Goal: Communication & Community: Answer question/provide support

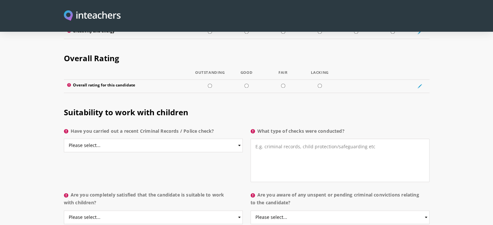
scroll to position [953, 0]
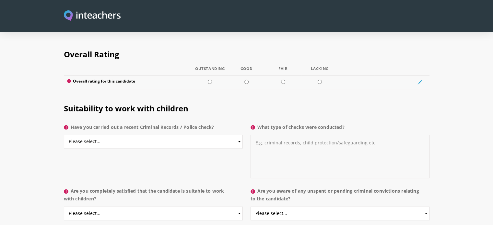
click at [342, 135] on textarea "What type of checks were conducted?" at bounding box center [340, 156] width 179 height 43
click at [239, 135] on select "Please select... Yes No Do not know" at bounding box center [153, 142] width 179 height 14
click at [426, 94] on h2 "Suitability to work with children" at bounding box center [247, 107] width 366 height 27
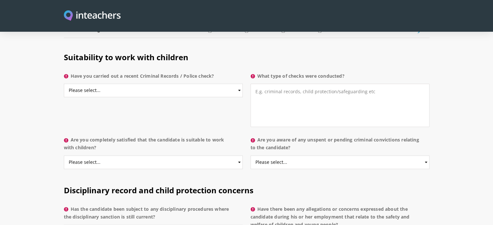
scroll to position [999, 0]
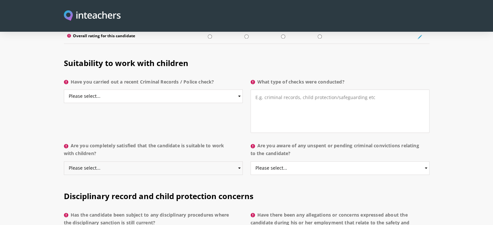
click at [240, 161] on select "Please select... Yes No Do not know" at bounding box center [153, 168] width 179 height 14
click at [463, 128] on section "Suitability to work with children Have you carried out a recent Criminal Record…" at bounding box center [246, 114] width 493 height 133
click at [427, 161] on select "Please select... Yes No Do not know" at bounding box center [340, 168] width 179 height 14
click at [239, 89] on select "Please select... Yes No Do not know" at bounding box center [153, 96] width 179 height 14
select select "No"
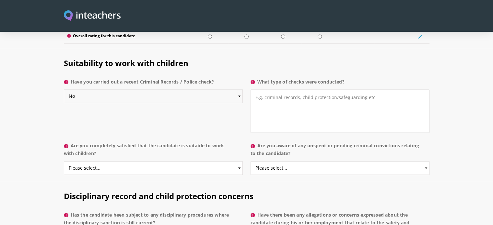
click at [64, 89] on select "Please select... Yes No Do not know" at bounding box center [153, 96] width 179 height 14
click at [241, 89] on select "Please select... Yes No Do not know" at bounding box center [153, 96] width 179 height 14
select select
click at [64, 89] on select "Please select... Yes No Do not know" at bounding box center [153, 96] width 179 height 14
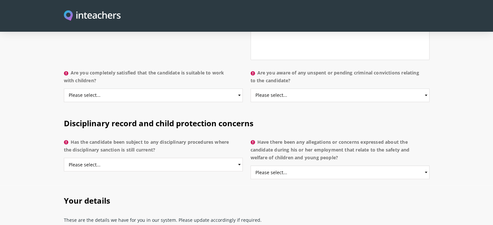
scroll to position [1064, 0]
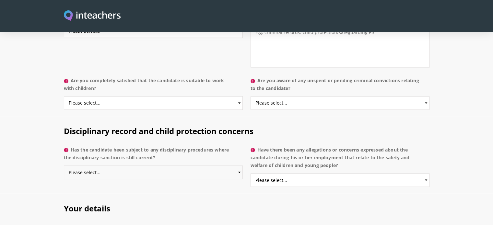
click at [240, 166] on select "Please select... Yes No Do not know" at bounding box center [153, 173] width 179 height 14
click at [426, 173] on select "Please select... Yes No Do not know" at bounding box center [340, 180] width 179 height 14
click at [436, 136] on section "Disciplinary record and child protection concerns Has the candidate been subjec…" at bounding box center [246, 154] width 493 height 77
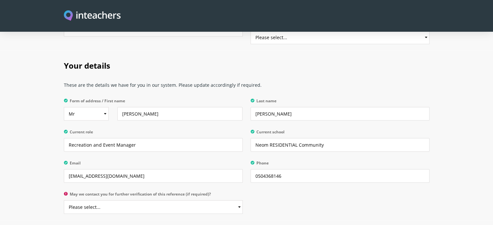
scroll to position [1217, 0]
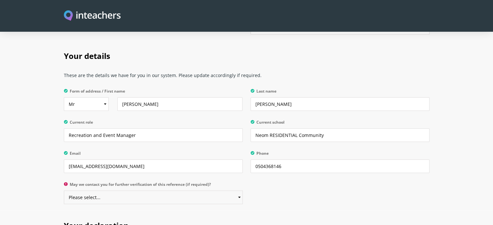
click at [238, 191] on select "Please select... Yes No" at bounding box center [153, 198] width 179 height 14
click at [302, 184] on div "Your details These are the details we have for you in our system. Please update…" at bounding box center [246, 126] width 373 height 170
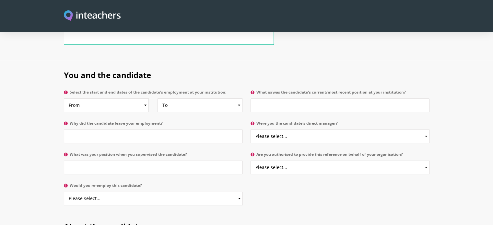
scroll to position [310, 0]
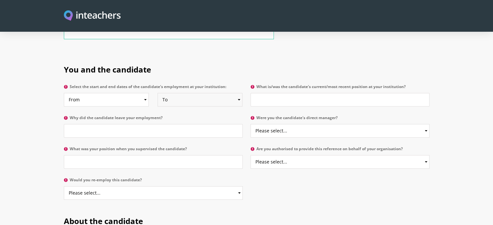
click at [239, 93] on select "To Currently 2025 2024 2023 2022 2021 2020 2019 2018 2017 2016 2015 2014 2013 2…" at bounding box center [199, 100] width 85 height 14
click at [309, 55] on h2 "You and the candidate" at bounding box center [247, 68] width 366 height 27
click at [399, 93] on input "What is/was the candidate's current/most recent position at your institution?" at bounding box center [340, 100] width 179 height 14
click at [450, 98] on section "You and the candidate Select the start and end dates of the candidate's employm…" at bounding box center [246, 131] width 493 height 152
click at [426, 124] on select "Please select... Yes No" at bounding box center [340, 131] width 179 height 14
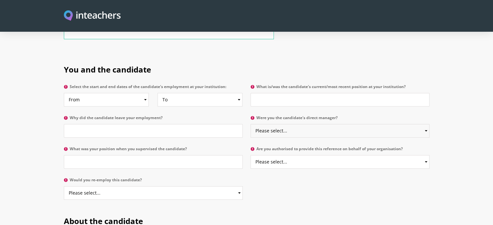
click at [426, 124] on select "Please select... Yes No" at bounding box center [340, 131] width 179 height 14
click at [457, 126] on section "You and the candidate Select the start and end dates of the candidate's employm…" at bounding box center [246, 131] width 493 height 152
click at [426, 155] on select "Please select... Yes No" at bounding box center [340, 162] width 179 height 14
click at [448, 139] on section "You and the candidate Select the start and end dates of the candidate's employm…" at bounding box center [246, 131] width 493 height 152
click at [213, 155] on input "What was your position when you supervised the candidate?" at bounding box center [153, 162] width 179 height 14
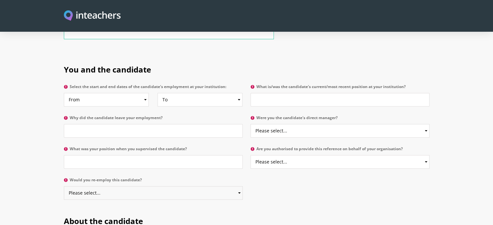
click at [238, 186] on select "Please select... Yes No" at bounding box center [153, 193] width 179 height 14
click at [259, 175] on div "You and the candidate Select the start and end dates of the candidate's employm…" at bounding box center [246, 131] width 373 height 152
click at [171, 124] on input "Why did the candidate leave your employment?" at bounding box center [153, 131] width 179 height 14
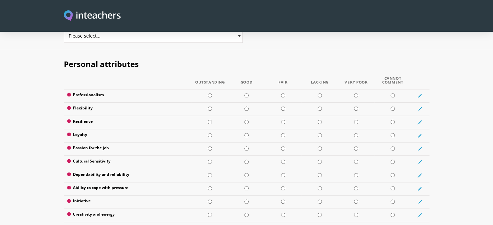
scroll to position [762, 0]
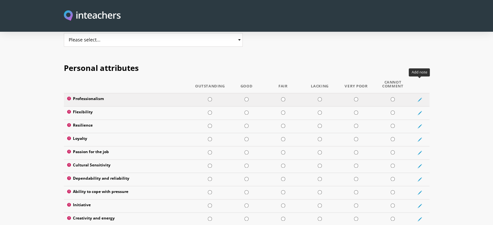
click at [418, 98] on icon at bounding box center [419, 100] width 5 height 5
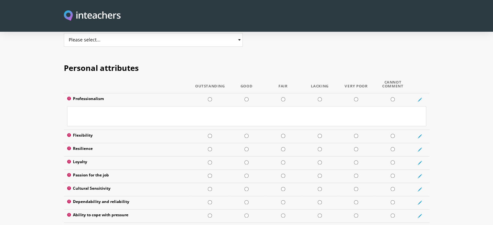
click at [448, 77] on section "Personal attributes Outstanding Good Fair Lacking Very Poor Cannot Comment Prof…" at bounding box center [246, 153] width 493 height 201
click at [442, 53] on section "Personal attributes Outstanding Good Fair Lacking Very Poor Cannot Comment Prof…" at bounding box center [246, 153] width 493 height 201
click at [418, 98] on icon at bounding box center [419, 100] width 5 height 5
click at [440, 86] on section "Personal attributes Outstanding Good Fair Lacking Very Poor Cannot Comment Prof…" at bounding box center [246, 153] width 493 height 201
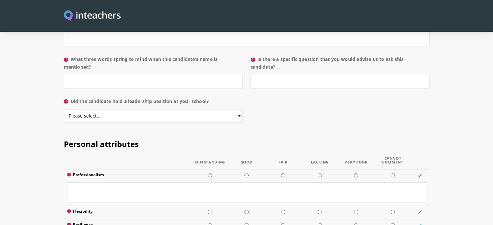
scroll to position [680, 0]
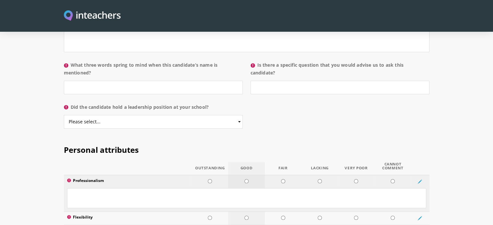
click at [245, 179] on input "radio" at bounding box center [246, 181] width 4 height 4
radio input "true"
click at [247, 216] on input "radio" at bounding box center [246, 218] width 4 height 4
radio input "true"
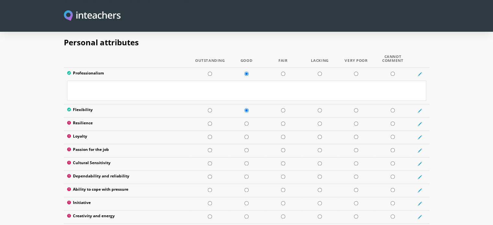
scroll to position [789, 0]
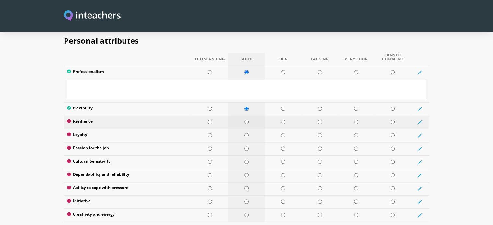
click at [248, 120] on input "radio" at bounding box center [246, 122] width 4 height 4
radio input "true"
click at [211, 133] on input "radio" at bounding box center [210, 135] width 4 height 4
radio input "true"
click at [208, 146] on input "radio" at bounding box center [210, 148] width 4 height 4
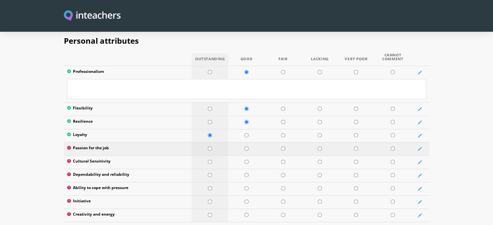
radio input "true"
click at [211, 160] on input "radio" at bounding box center [210, 162] width 4 height 4
radio input "true"
click at [248, 173] on input "radio" at bounding box center [246, 175] width 4 height 4
radio input "true"
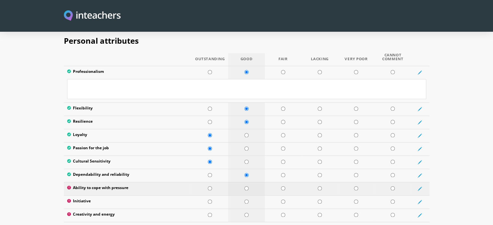
click at [247, 186] on input "radio" at bounding box center [246, 188] width 4 height 4
radio input "true"
click at [284, 200] on input "radio" at bounding box center [283, 202] width 4 height 4
radio input "true"
click at [283, 213] on input "radio" at bounding box center [283, 215] width 4 height 4
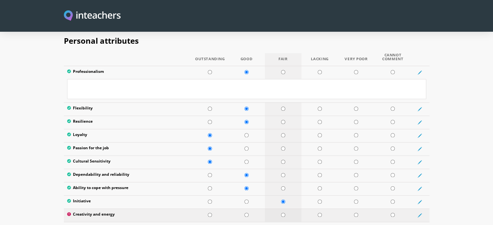
radio input "true"
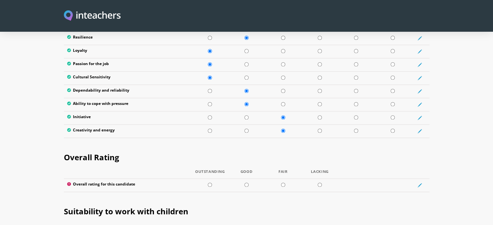
click at [465, 143] on section "Overall Rating Outstanding Good Fair Lacking Overall rating for this candidate" at bounding box center [246, 170] width 493 height 54
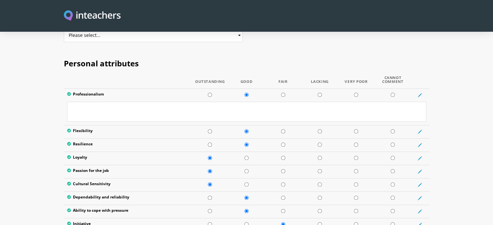
scroll to position [765, 0]
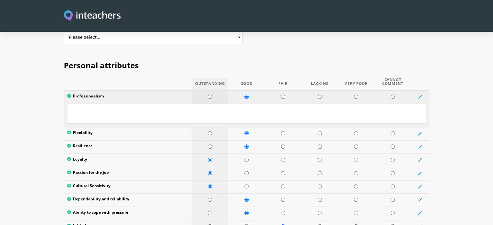
click at [209, 95] on input "radio" at bounding box center [210, 97] width 4 height 4
radio input "true"
click at [209, 131] on input "radio" at bounding box center [210, 133] width 4 height 4
radio input "true"
click at [210, 145] on input "radio" at bounding box center [210, 147] width 4 height 4
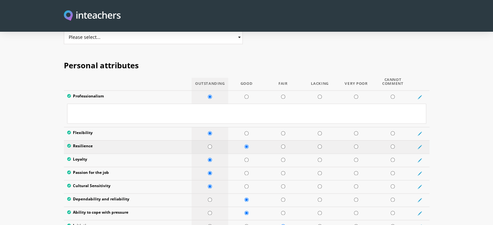
radio input "true"
click at [463, 127] on section "Personal attributes Outstanding Good Fair Lacking Very Poor Cannot Comment Prof…" at bounding box center [246, 151] width 493 height 201
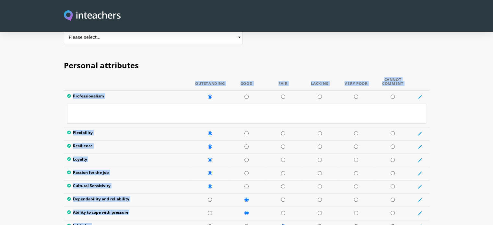
click at [463, 127] on section "Personal attributes Outstanding Good Fair Lacking Very Poor Cannot Comment Prof…" at bounding box center [246, 151] width 493 height 201
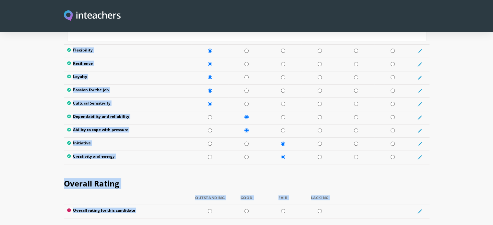
scroll to position [900, 0]
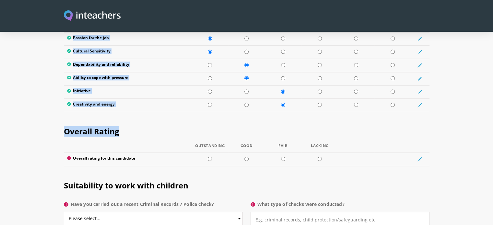
drag, startPoint x: 65, startPoint y: 46, endPoint x: 142, endPoint y: 98, distance: 92.7
click at [142, 98] on form "You and the candidate Select the start and end dates of the candidate's employm…" at bounding box center [246, 60] width 493 height 1191
copy form "Personal attributes Outstanding Good Fair Lacking Very Poor Cannot Comment Prof…"
click at [428, 117] on h2 "Overall Rating" at bounding box center [247, 130] width 366 height 27
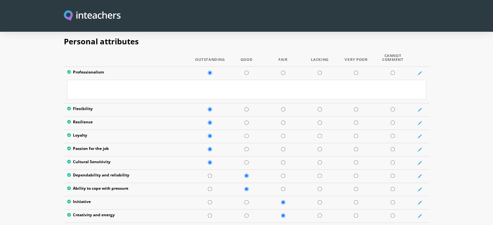
scroll to position [791, 0]
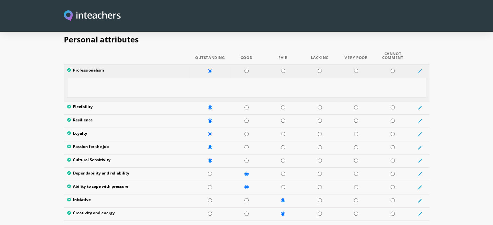
click at [153, 78] on textarea at bounding box center [246, 88] width 359 height 20
paste textarea "Consistently maintains a high standard of conduct and work ethics"
type textarea "Consistently maintains a high standard of conduct and work ethics"
click at [248, 105] on input "radio" at bounding box center [246, 107] width 4 height 4
radio input "true"
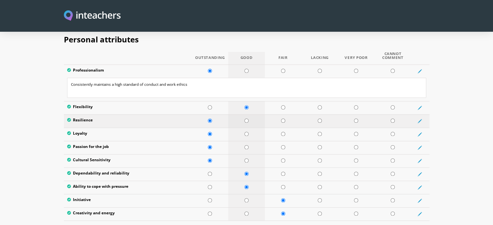
click at [245, 119] on input "radio" at bounding box center [246, 121] width 4 height 4
radio input "true"
click at [417, 132] on icon at bounding box center [419, 134] width 5 height 5
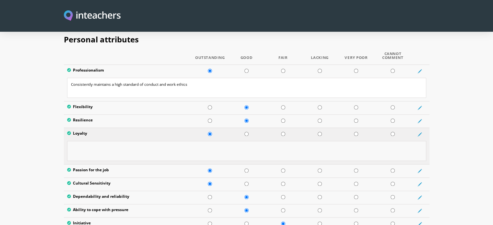
click at [207, 141] on textarea at bounding box center [246, 151] width 359 height 20
paste textarea "Shows a strong sense of commitment toward organizational goals"
click at [440, 127] on section "Personal attributes Outstanding Good Fair Lacking Very Poor Cannot Comment Prof…" at bounding box center [246, 137] width 493 height 224
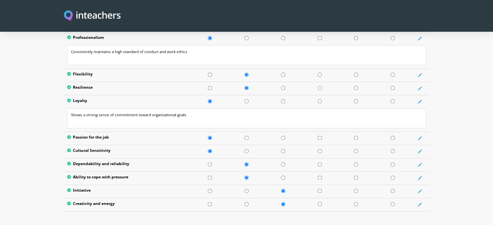
scroll to position [826, 0]
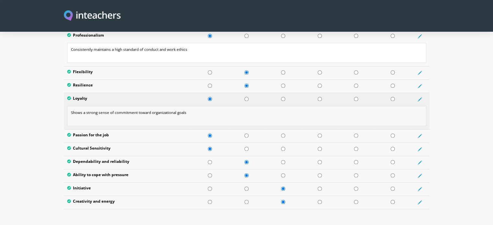
click at [214, 106] on textarea "Shows a strong sense of commitment toward organizational goals" at bounding box center [246, 116] width 359 height 20
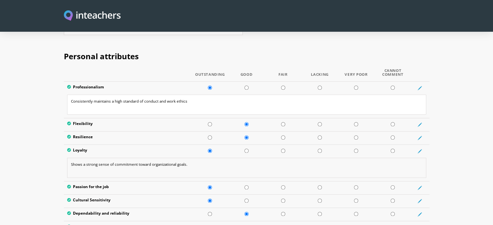
scroll to position [770, 0]
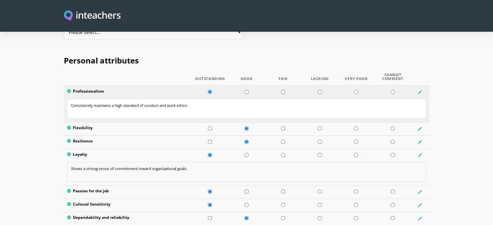
type textarea "Shows a strong sense of commitment toward organizational goals."
click at [204, 99] on textarea "Consistently maintains a high standard of conduct and work ethics" at bounding box center [246, 109] width 359 height 20
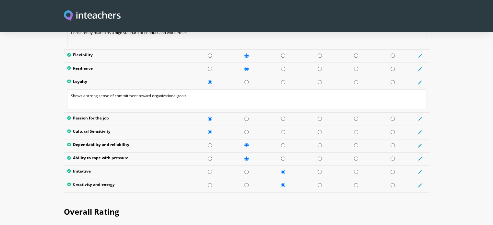
scroll to position [855, 0]
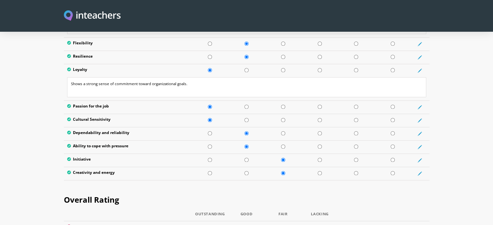
type textarea "Consistently maintains a high standard of conduct and work ethics."
click at [247, 105] on input "radio" at bounding box center [246, 107] width 4 height 4
radio input "true"
click at [420, 119] on icon at bounding box center [419, 120] width 3 height 3
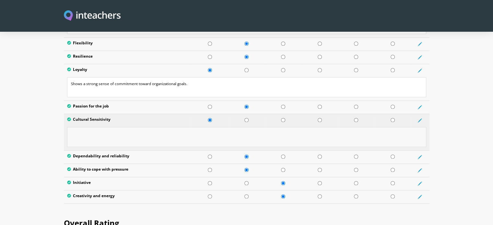
click at [253, 127] on textarea at bounding box center [246, 137] width 359 height 20
paste textarea "Interacts respectfully with all nationalities and backgrounds"
type textarea "Interacts respectfully with all nationalities and backgrounds."
click at [211, 155] on input "radio" at bounding box center [210, 157] width 4 height 4
radio input "true"
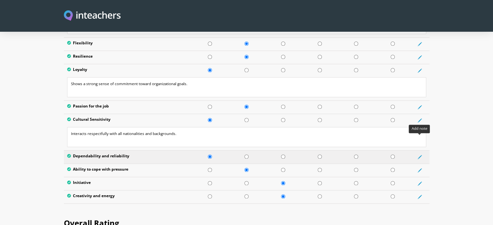
click at [421, 155] on icon at bounding box center [419, 157] width 5 height 5
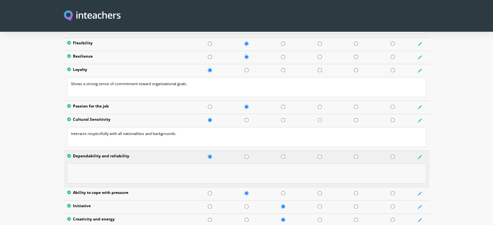
click at [211, 164] on textarea at bounding box center [246, 174] width 359 height 20
paste textarea "Can always be trusted to complete assigned tasks"
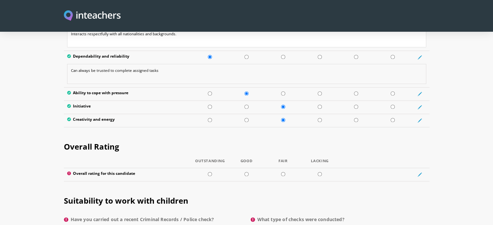
scroll to position [944, 0]
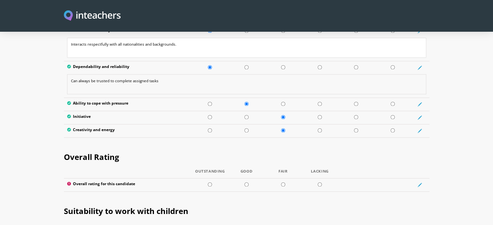
type textarea "Can always be trusted to complete assigned tasks"
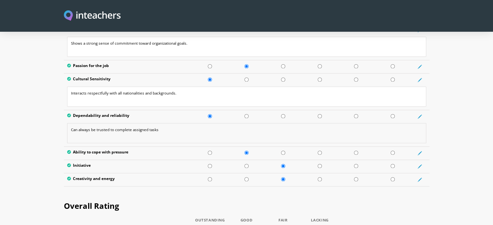
scroll to position [899, 0]
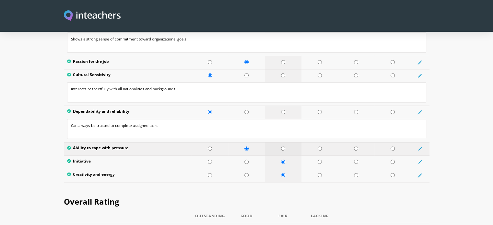
click at [281, 146] on input "radio" at bounding box center [283, 148] width 4 height 4
radio input "true"
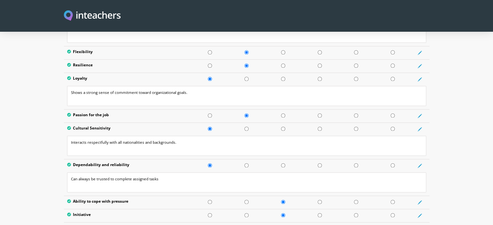
scroll to position [865, 0]
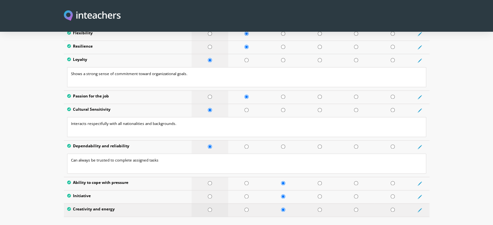
click at [210, 208] on input "radio" at bounding box center [210, 210] width 4 height 4
radio input "true"
click at [420, 208] on icon at bounding box center [419, 210] width 5 height 5
click at [305, 217] on textarea at bounding box center [246, 227] width 359 height 20
paste textarea "Brings practical ideas and maintains steady energy at work"
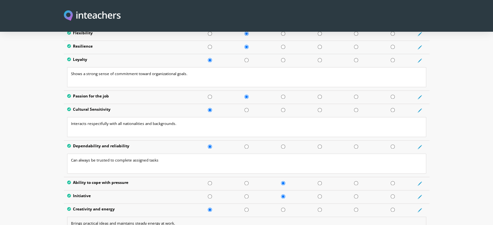
type textarea "Brings practical ideas and maintains steady energy at work."
click at [453, 160] on section "Personal attributes Outstanding Good Fair Lacking Very Poor Cannot Comment Prof…" at bounding box center [246, 98] width 493 height 294
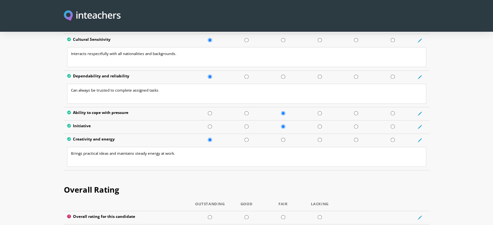
scroll to position [941, 0]
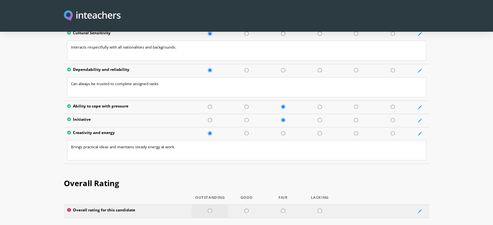
click at [209, 204] on td at bounding box center [210, 210] width 37 height 13
radio input "true"
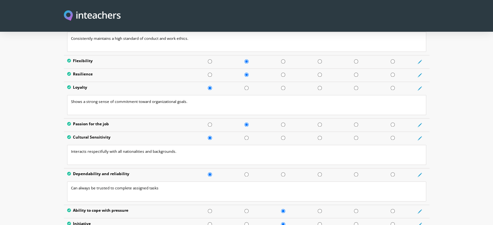
scroll to position [860, 0]
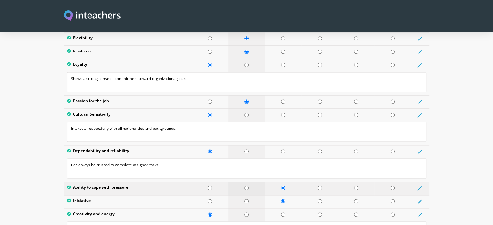
click at [247, 186] on input "radio" at bounding box center [246, 188] width 4 height 4
radio input "true"
click at [245, 199] on input "radio" at bounding box center [246, 201] width 4 height 4
radio input "true"
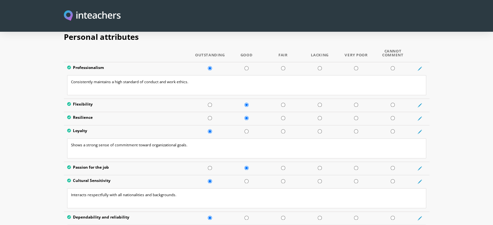
scroll to position [796, 0]
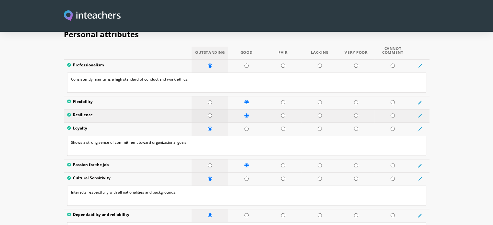
click at [210, 113] on input "radio" at bounding box center [210, 115] width 4 height 4
radio input "true"
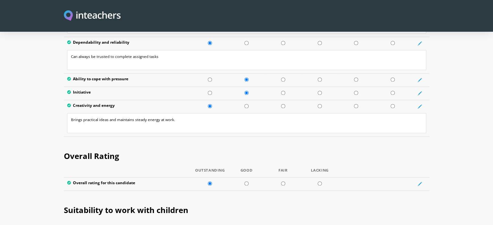
scroll to position [975, 0]
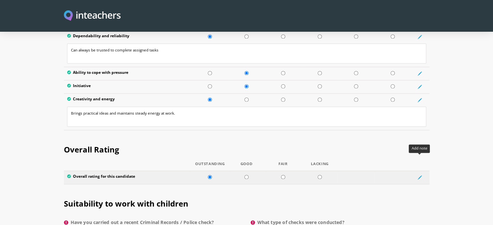
click at [421, 176] on icon at bounding box center [419, 177] width 3 height 3
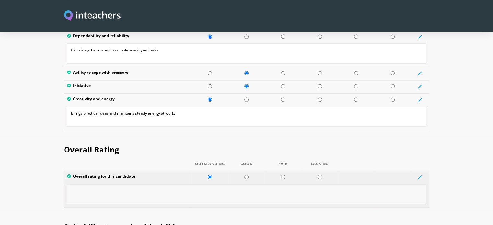
click at [317, 184] on textarea at bounding box center [246, 194] width 359 height 20
paste textarea "A dependable and proactive team member"
type textarea "A dependable and proactive team member"
click at [465, 135] on section "Overall Rating Outstanding Good Fair Lacking Overall rating for this candidate …" at bounding box center [246, 173] width 493 height 77
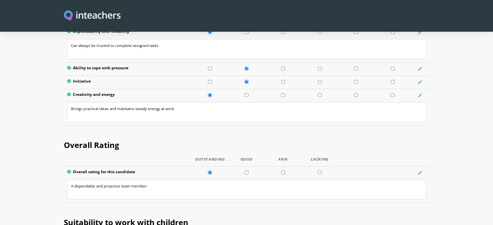
scroll to position [997, 0]
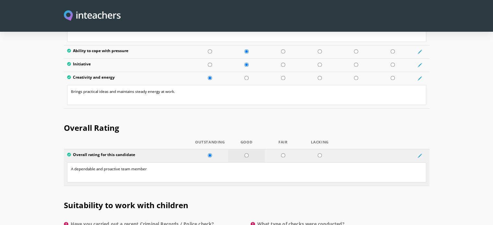
click at [248, 153] on input "radio" at bounding box center [246, 155] width 4 height 4
radio input "true"
click at [210, 153] on input "radio" at bounding box center [210, 155] width 4 height 4
radio input "true"
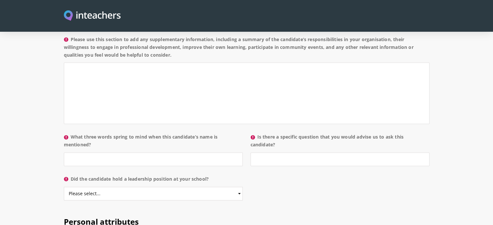
scroll to position [602, 0]
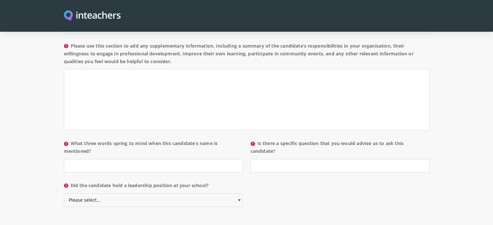
click at [239, 193] on select "Please select... Yes No" at bounding box center [153, 200] width 179 height 14
click at [64, 193] on select "Please select... Yes No" at bounding box center [153, 200] width 179 height 14
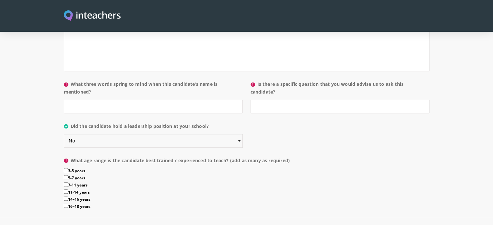
scroll to position [649, 0]
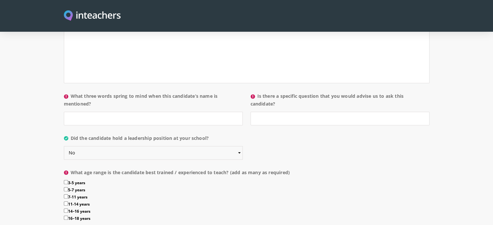
click at [239, 146] on select "Please select... Yes No" at bounding box center [153, 153] width 179 height 14
select select "Yes"
click at [64, 146] on select "Please select... Yes No" at bounding box center [153, 153] width 179 height 14
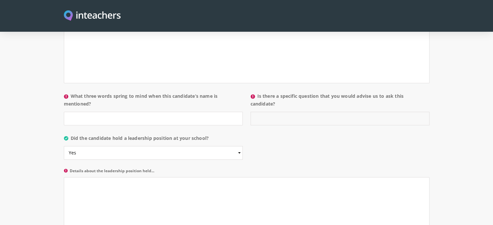
click at [303, 112] on input "Is there a specific question that you would advise us to ask this candidate?" at bounding box center [340, 119] width 179 height 14
click at [161, 112] on input "What three words spring to mind when this candidate’s name is mentioned?" at bounding box center [153, 119] width 179 height 14
click at [72, 90] on p "What three words spring to mind when this candidate’s name is mentioned?" at bounding box center [155, 111] width 183 height 42
drag, startPoint x: 73, startPoint y: 77, endPoint x: 95, endPoint y: 84, distance: 23.7
click at [95, 92] on label "What three words spring to mind when this candidate’s name is mentioned?" at bounding box center [153, 101] width 179 height 19
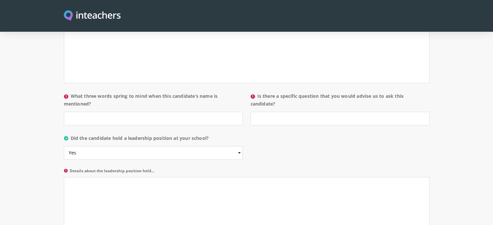
copy label "What three words spring to mind when this candidate’s name is mentioned?"
click at [280, 131] on div "About the candidate Please use this free text section to provide details regard…" at bounding box center [247, 56] width 366 height 378
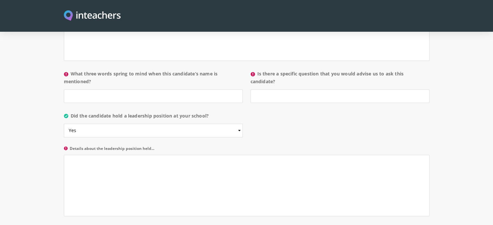
scroll to position [652, 0]
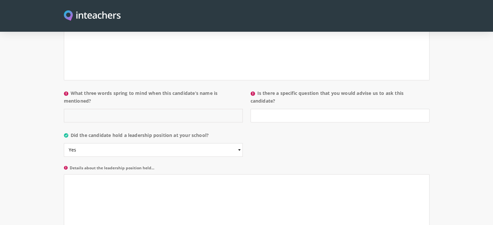
click at [171, 109] on input "What three words spring to mind when this candidate’s name is mentioned?" at bounding box center [153, 116] width 179 height 14
click at [75, 89] on label "What three words spring to mind when this candidate’s name is mentioned?" at bounding box center [153, 98] width 179 height 19
click at [75, 109] on input "What three words spring to mind when this candidate’s name is mentioned?" at bounding box center [153, 116] width 179 height 14
click at [74, 89] on label "What three words spring to mind when this candidate’s name is mentioned?" at bounding box center [153, 98] width 179 height 19
click at [74, 109] on input "What three words spring to mind when this candidate’s name is mentioned?" at bounding box center [153, 116] width 179 height 14
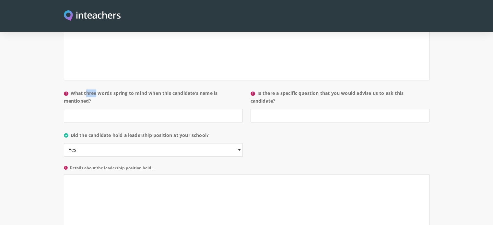
click at [74, 89] on label "What three words spring to mind when this candidate’s name is mentioned?" at bounding box center [153, 98] width 179 height 19
click at [74, 109] on input "What three words spring to mind when this candidate’s name is mentioned?" at bounding box center [153, 116] width 179 height 14
click at [99, 89] on label "What three words spring to mind when this candidate’s name is mentioned?" at bounding box center [153, 98] width 179 height 19
click at [99, 109] on input "What three words spring to mind when this candidate’s name is mentioned?" at bounding box center [153, 116] width 179 height 14
click at [72, 89] on label "What three words spring to mind when this candidate’s name is mentioned?" at bounding box center [153, 98] width 179 height 19
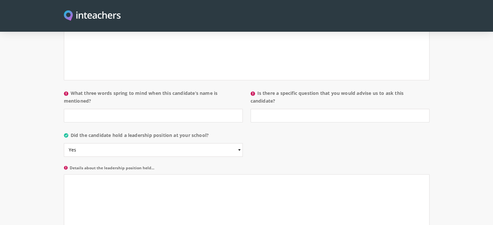
click at [72, 109] on input "What three words spring to mind when this candidate’s name is mentioned?" at bounding box center [153, 116] width 179 height 14
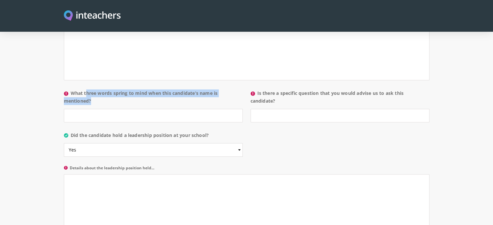
drag, startPoint x: 72, startPoint y: 73, endPoint x: 113, endPoint y: 83, distance: 42.5
click at [113, 89] on label "What three words spring to mind when this candidate’s name is mentioned?" at bounding box center [153, 98] width 179 height 19
click at [113, 109] on input "What three words spring to mind when this candidate’s name is mentioned?" at bounding box center [153, 116] width 179 height 14
copy label "What three words spring to mind when this candidate’s name is mentioned?"
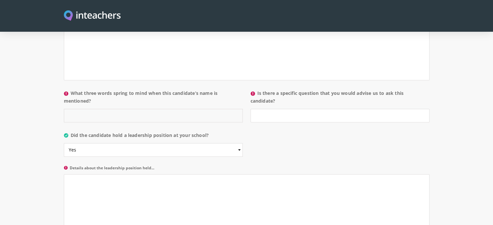
click at [125, 109] on input "What three words spring to mind when this candidate’s name is mentioned?" at bounding box center [153, 116] width 179 height 14
paste input "Reliable, Dedicated, Professional"
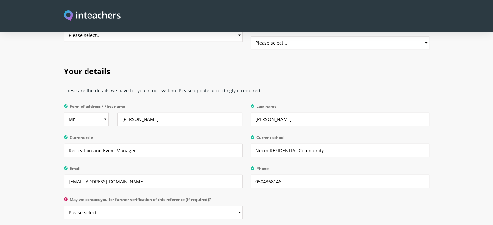
scroll to position [1616, 0]
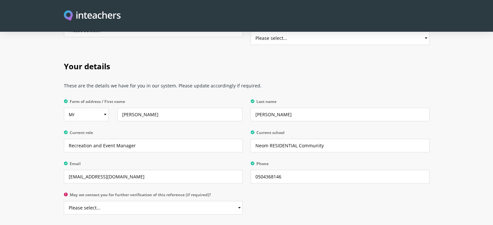
type input "Reliable, Dedicated, Professional."
click at [239, 201] on select "Please select... Yes No" at bounding box center [153, 208] width 179 height 14
click at [277, 186] on div "Your details These are the details we have for you in our system. Please update…" at bounding box center [246, 137] width 373 height 170
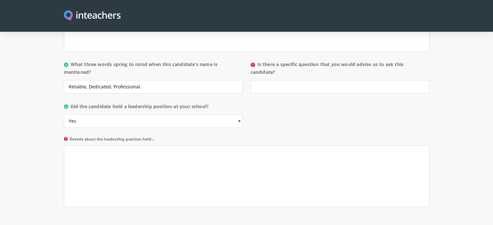
scroll to position [676, 0]
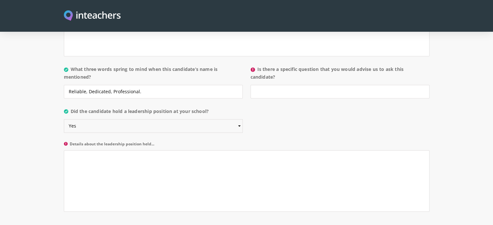
click at [239, 119] on select "Please select... Yes No" at bounding box center [153, 126] width 179 height 14
click at [64, 119] on select "Please select... Yes No" at bounding box center [153, 126] width 179 height 14
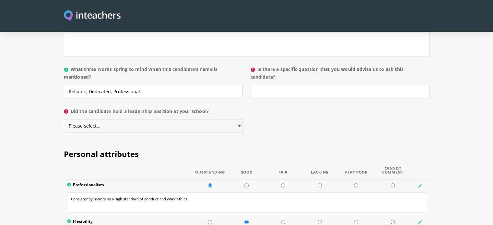
click at [239, 119] on select "Please select... Yes No" at bounding box center [153, 126] width 179 height 14
select select "No"
click at [64, 119] on select "Please select... Yes No" at bounding box center [153, 126] width 179 height 14
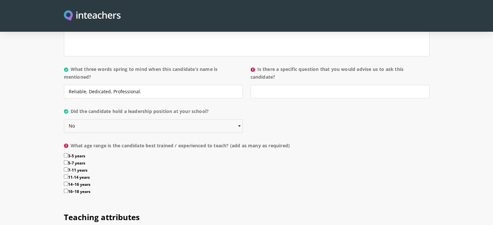
click at [239, 119] on select "Please select... Yes No" at bounding box center [153, 126] width 179 height 14
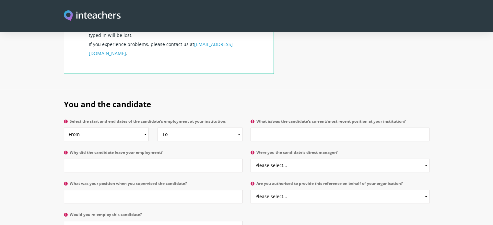
scroll to position [302, 0]
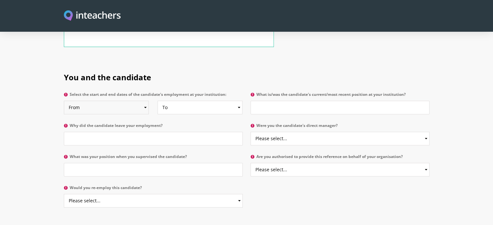
click at [145, 101] on select "From 2025 2024 2023 2022 2021 2020 2019 2018 2017 2016 2015 2014 2013 2012 2011…" at bounding box center [106, 108] width 85 height 14
select select "2023"
click at [64, 101] on select "From 2025 2024 2023 2022 2021 2020 2019 2018 2017 2016 2015 2014 2013 2012 2011…" at bounding box center [106, 108] width 85 height 14
click at [240, 101] on select "To Currently 2025 2024 2023 2022 2021 2020 2019 2018 2017 2016 2015 2014 2013 2…" at bounding box center [199, 108] width 85 height 14
click at [145, 101] on select "From 2025 2024 2023 2022 2021 2020 2019 2018 2017 2016 2015 2014 2013 2012 2011…" at bounding box center [106, 108] width 85 height 14
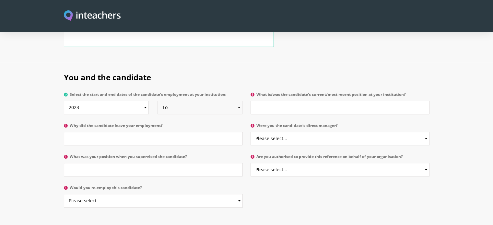
click at [239, 101] on select "To Currently 2025 2024 2023 2022 2021 2020 2019 2018 2017 2016 2015 2014 2013 2…" at bounding box center [199, 108] width 85 height 14
select select "2025"
click at [157, 101] on select "To Currently 2025 2024 2023 2022 2021 2020 2019 2018 2017 2016 2015 2014 2013 2…" at bounding box center [199, 108] width 85 height 14
click at [115, 132] on input "Why did the candidate leave your employment?" at bounding box center [153, 139] width 179 height 14
type input "For better prospects"
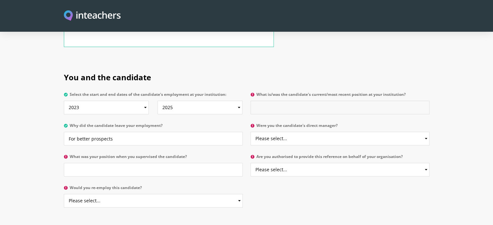
click at [347, 101] on input "What is/was the candidate's current/most recent position at your institution?" at bounding box center [340, 108] width 179 height 14
click at [426, 132] on select "Please select... Yes No" at bounding box center [340, 139] width 179 height 14
click at [297, 101] on input "Admin- Recreation / lifeguard" at bounding box center [340, 108] width 179 height 14
type input "Admin- Recreation & lifeguard"
click at [426, 132] on select "Please select... Yes No" at bounding box center [340, 139] width 179 height 14
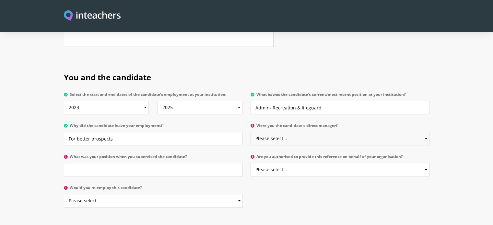
select select "Yes"
click at [251, 132] on select "Please select... Yes No" at bounding box center [340, 139] width 179 height 14
click at [426, 163] on select "Please select... Yes No" at bounding box center [340, 170] width 179 height 14
select select "Yes"
click at [251, 163] on select "Please select... Yes No" at bounding box center [340, 170] width 179 height 14
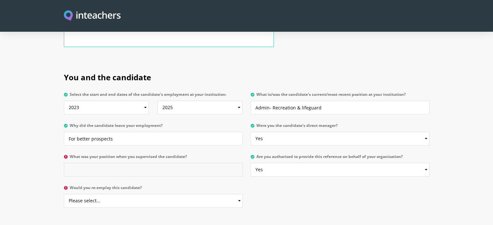
click at [123, 163] on input "What was your position when you supervised the candidate?" at bounding box center [153, 170] width 179 height 14
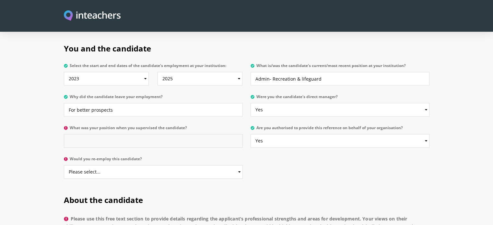
scroll to position [333, 0]
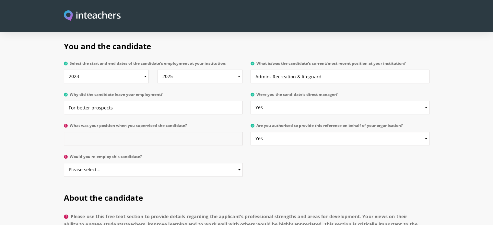
click at [147, 132] on input "What was your position when you supervised the candidate?" at bounding box center [153, 139] width 179 height 14
click at [268, 150] on div "You and the candidate Select the start and end dates of the candidate's employm…" at bounding box center [246, 107] width 373 height 152
click at [122, 132] on input "Event Manager" at bounding box center [153, 139] width 179 height 14
type input "Manager"
click at [283, 150] on div "You and the candidate Select the start and end dates of the candidate's employm…" at bounding box center [246, 107] width 373 height 152
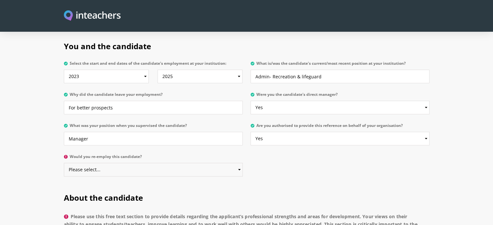
click at [240, 163] on select "Please select... Yes No" at bounding box center [153, 170] width 179 height 14
select select "Yes"
click at [64, 163] on select "Please select... Yes No" at bounding box center [153, 170] width 179 height 14
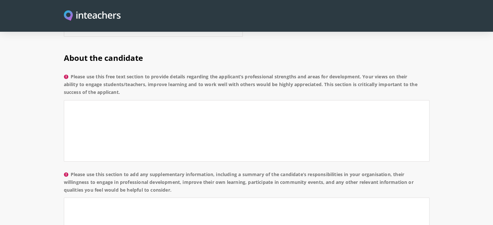
scroll to position [471, 0]
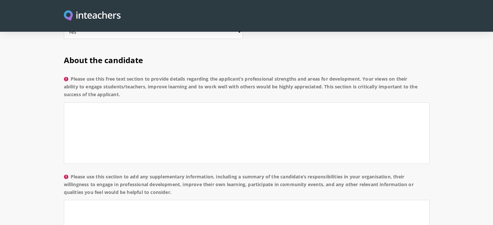
drag, startPoint x: 73, startPoint y: 59, endPoint x: 124, endPoint y: 77, distance: 54.3
click at [124, 77] on label "Please use this free text section to provide details regarding the applicant’s …" at bounding box center [247, 88] width 366 height 27
copy label "Please use this free text section to provide details regarding the applicant’s …"
click at [137, 102] on textarea "Please use this free text section to provide details regarding the applicant’s …" at bounding box center [247, 133] width 366 height 62
paste textarea "The applicant has demonstrated exceptional ability to engage community resident…"
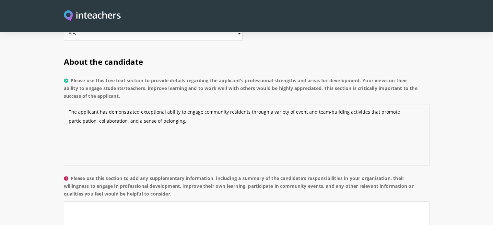
scroll to position [462, 0]
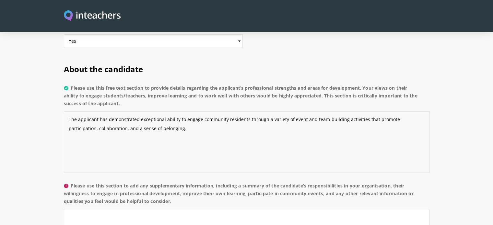
type textarea "The applicant has demonstrated exceptional ability to engage community resident…"
click at [219, 182] on label "Please use this section to add any supplementary information, including a summa…" at bounding box center [247, 195] width 366 height 27
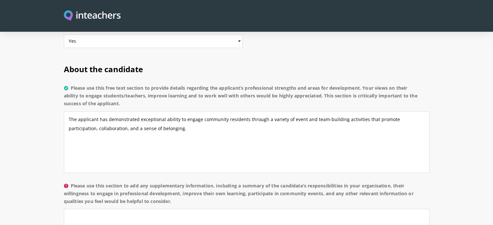
drag, startPoint x: 218, startPoint y: 167, endPoint x: 218, endPoint y: 181, distance: 14.9
click at [218, 182] on label "Please use this section to add any supplementary information, including a summa…" at bounding box center [247, 195] width 366 height 27
copy label "including a summary of the candidate’s responsibilities in your organisation, t…"
drag, startPoint x: 191, startPoint y: 192, endPoint x: 192, endPoint y: 203, distance: 10.4
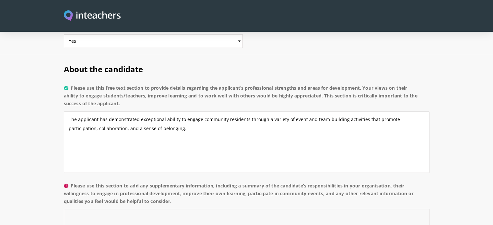
paste textarea "Their role also involved coordinating with various departments, supervising eve…"
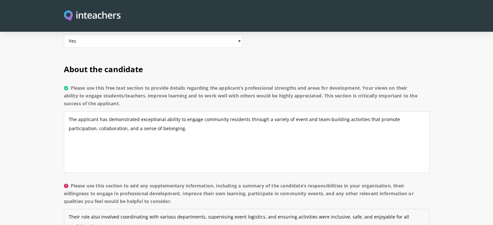
scroll to position [474, 0]
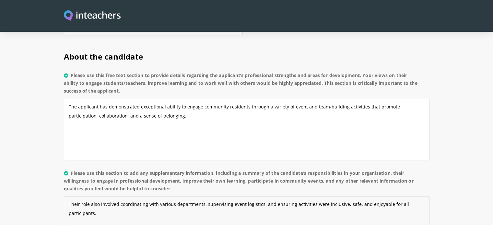
click at [70, 196] on textarea "Their role also involved coordinating with various departments, supervising eve…" at bounding box center [247, 227] width 366 height 62
click at [193, 196] on textarea "Applicant involved coordinating with various departments, supervising event log…" at bounding box center [247, 227] width 366 height 62
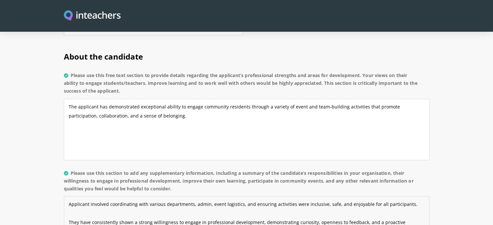
drag, startPoint x: 118, startPoint y: 204, endPoint x: 69, endPoint y: 204, distance: 49.3
click at [69, 204] on textarea "Applicant involved coordinating with various departments, admin, event logistic…" at bounding box center [247, 227] width 366 height 62
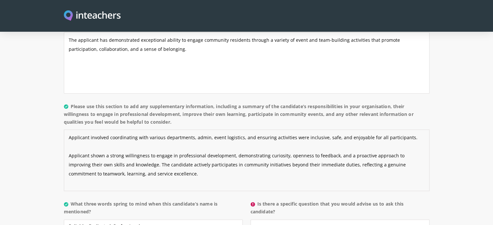
scroll to position [546, 0]
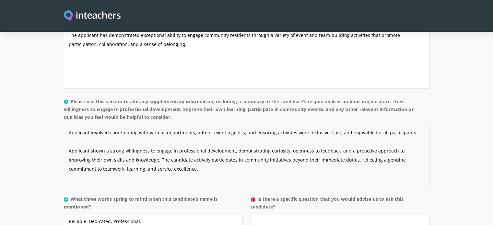
drag, startPoint x: 136, startPoint y: 141, endPoint x: 162, endPoint y: 150, distance: 27.9
click at [162, 150] on textarea "Applicant involved coordinating with various departments, admin, event logistic…" at bounding box center [247, 156] width 366 height 62
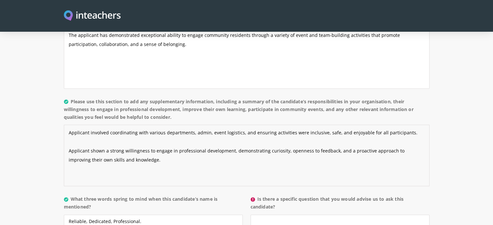
click at [141, 125] on textarea "Applicant involved coordinating with various departments, admin, event logistic…" at bounding box center [247, 156] width 366 height 62
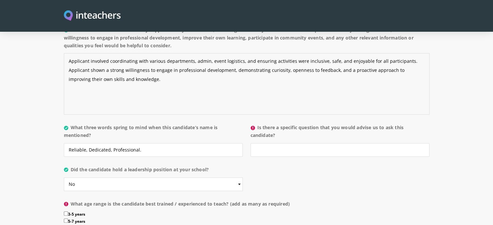
scroll to position [623, 0]
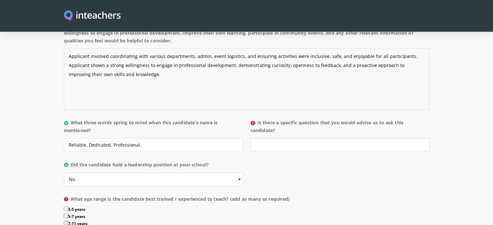
type textarea "Applicant involved coordinating with various departments, admin, event logistic…"
click at [260, 119] on label "Is there a specific question that you would advise us to ask this candidate?" at bounding box center [340, 128] width 179 height 19
click at [260, 138] on input "Is there a specific question that you would advise us to ask this candidate?" at bounding box center [340, 145] width 179 height 14
click at [260, 119] on label "Is there a specific question that you would advise us to ask this candidate?" at bounding box center [340, 128] width 179 height 19
click at [260, 138] on input "Is there a specific question that you would advise us to ask this candidate?" at bounding box center [340, 145] width 179 height 14
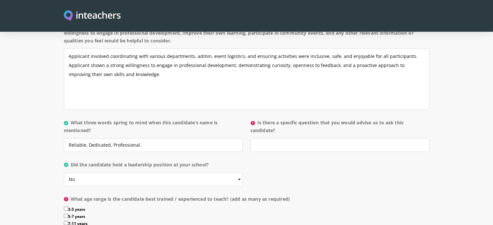
drag, startPoint x: 258, startPoint y: 105, endPoint x: 283, endPoint y: 111, distance: 25.8
click at [283, 119] on label "Is there a specific question that you would advise us to ask this candidate?" at bounding box center [340, 128] width 179 height 19
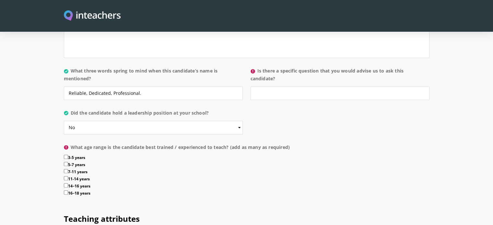
scroll to position [677, 0]
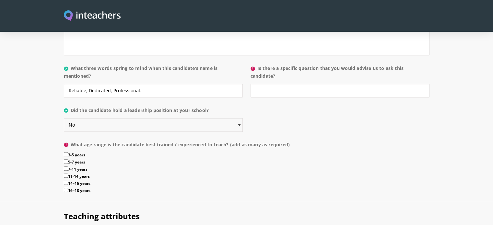
click at [240, 118] on select "Please select... Yes No" at bounding box center [153, 125] width 179 height 14
click at [287, 94] on div "About the candidate Please use this free text section to provide details regard…" at bounding box center [247, 20] width 366 height 362
click at [66, 152] on input "3-5 years" at bounding box center [66, 154] width 4 height 4
checkbox input "true"
click at [335, 112] on div "About the candidate Please use this free text section to provide details regard…" at bounding box center [247, 20] width 366 height 362
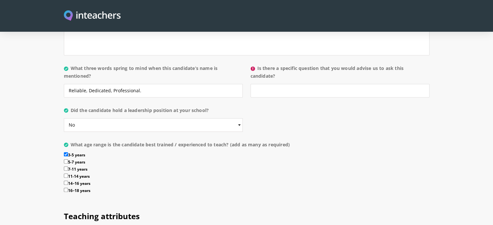
click at [284, 107] on div "About the candidate Please use this free text section to provide details regard…" at bounding box center [247, 20] width 366 height 362
drag, startPoint x: 72, startPoint y: 125, endPoint x: 307, endPoint y: 127, distance: 235.3
click at [307, 141] on label "What age range is the candidate best trained / experienced to teach? (add as ma…" at bounding box center [247, 147] width 366 height 12
copy label "What age range is the candidate best trained / experienced to teach? (add as ma…"
click at [174, 167] on label "7-11 years" at bounding box center [247, 170] width 366 height 7
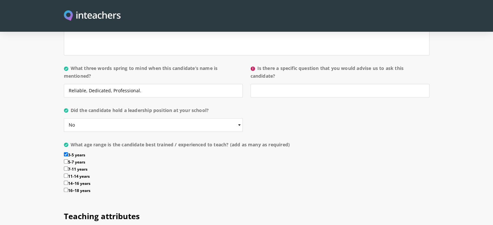
click at [68, 167] on input "7-11 years" at bounding box center [66, 169] width 4 height 4
click at [239, 118] on select "Please select... Yes No" at bounding box center [153, 125] width 179 height 14
click at [299, 93] on div "About the candidate Please use this free text section to provide details regard…" at bounding box center [247, 20] width 366 height 362
click at [65, 167] on input "7-11 years" at bounding box center [66, 169] width 4 height 4
checkbox input "false"
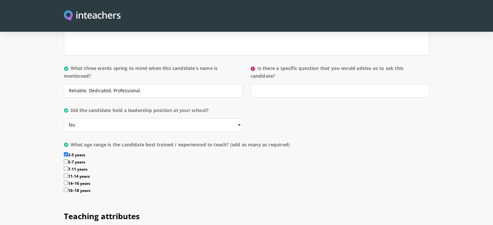
click at [65, 152] on input "3-5 years" at bounding box center [66, 154] width 4 height 4
checkbox input "false"
click at [150, 174] on label "11-14 years" at bounding box center [247, 177] width 366 height 7
click at [68, 174] on input "11-14 years" at bounding box center [66, 176] width 4 height 4
click at [64, 174] on input "11-14 years" at bounding box center [66, 176] width 4 height 4
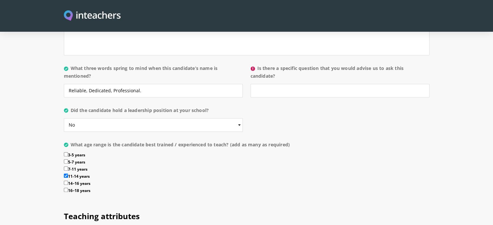
checkbox input "false"
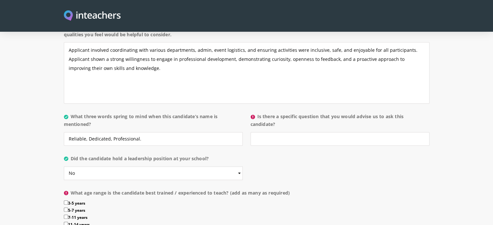
scroll to position [614, 0]
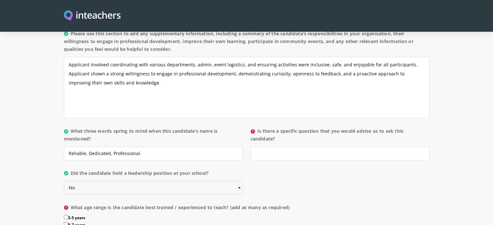
click at [240, 181] on select "Please select... Yes No" at bounding box center [153, 188] width 179 height 14
click at [64, 181] on select "Please select... Yes No" at bounding box center [153, 188] width 179 height 14
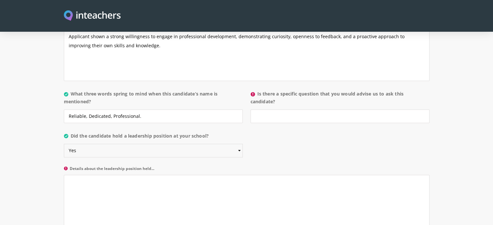
scroll to position [659, 0]
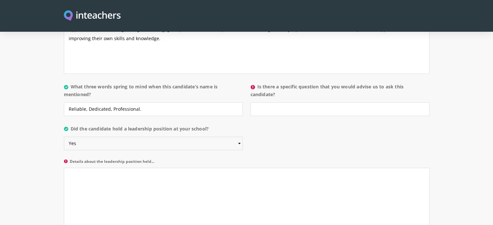
click at [240, 137] on select "Please select... Yes No" at bounding box center [153, 144] width 179 height 14
select select "No"
click at [64, 137] on select "Please select... Yes No" at bounding box center [153, 144] width 179 height 14
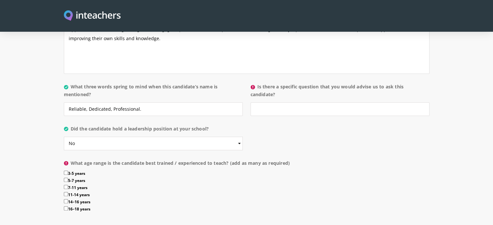
click at [306, 122] on div "About the candidate Please use this free text section to provide details regard…" at bounding box center [247, 39] width 366 height 362
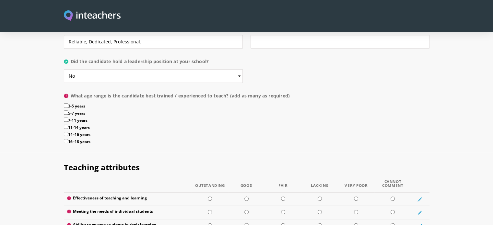
scroll to position [721, 0]
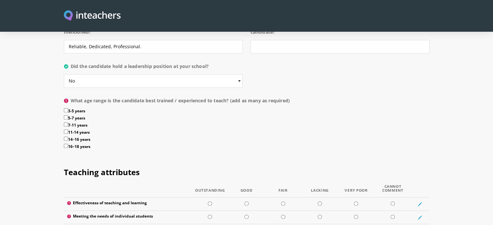
click at [65, 108] on input "3-5 years" at bounding box center [66, 110] width 4 height 4
click at [67, 108] on input "3-5 years" at bounding box center [66, 110] width 4 height 4
checkbox input "false"
click at [242, 74] on select "Please select... Yes No" at bounding box center [153, 81] width 179 height 14
select select "Yes"
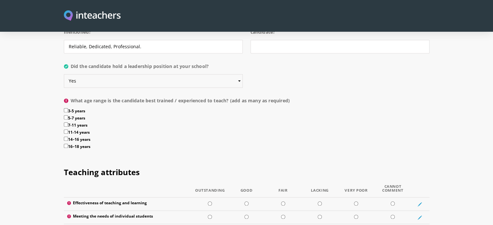
click at [64, 74] on select "Please select... Yes No" at bounding box center [153, 81] width 179 height 14
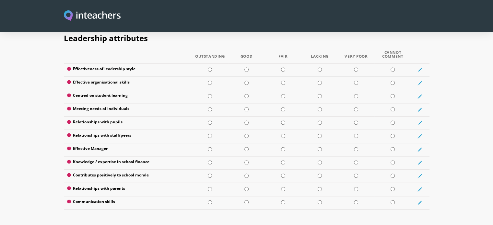
scroll to position [874, 0]
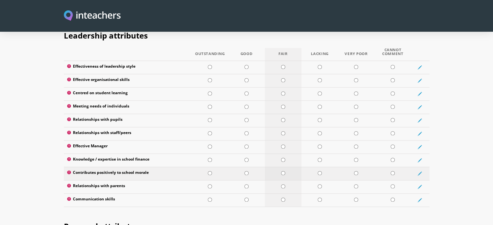
click at [283, 171] on input "radio" at bounding box center [283, 173] width 4 height 4
radio input "true"
click at [283, 171] on input "radio" at bounding box center [283, 173] width 4 height 4
click at [479, 105] on section "Leadership attributes Outstanding Good Fair Lacking Very Poor Cannot Comment Ef…" at bounding box center [246, 116] width 493 height 191
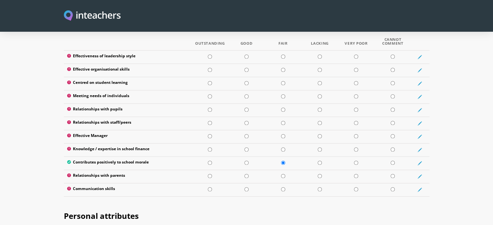
scroll to position [894, 0]
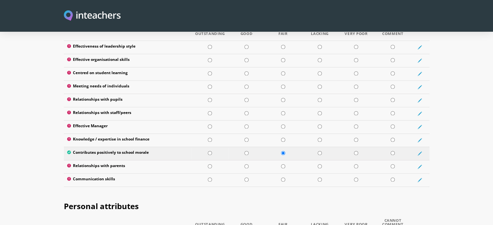
click at [176, 150] on label "Contributes positively to school morale" at bounding box center [128, 153] width 122 height 6
click at [455, 135] on section "Leadership attributes Outstanding Good Fair Lacking Very Poor Cannot Comment Ef…" at bounding box center [246, 96] width 493 height 191
click at [89, 150] on label "Contributes positively to school morale" at bounding box center [128, 153] width 122 height 6
click at [284, 151] on input "radio" at bounding box center [283, 153] width 4 height 4
click at [294, 192] on h2 "Personal attributes" at bounding box center [247, 205] width 366 height 27
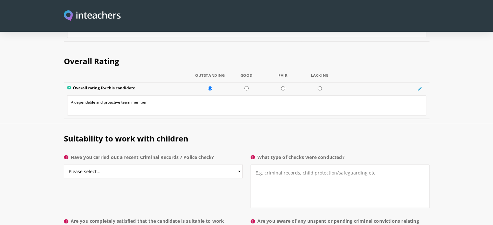
scroll to position [1353, 0]
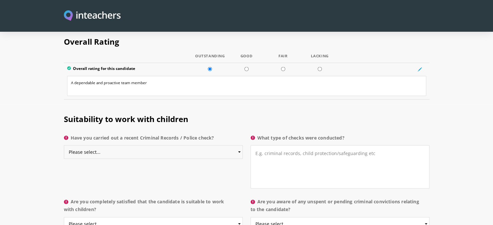
click at [239, 146] on select "Please select... Yes No Do not know" at bounding box center [153, 153] width 179 height 14
select select "Do not know"
click at [64, 146] on select "Please select... Yes No Do not know" at bounding box center [153, 153] width 179 height 14
click at [373, 146] on textarea "What type of checks were conducted?" at bounding box center [340, 167] width 179 height 43
type textarea "H"
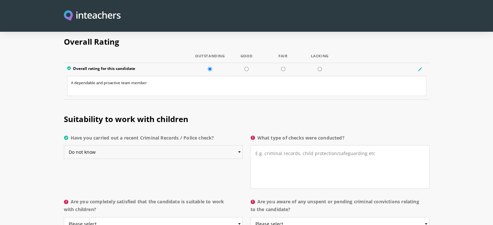
click at [240, 146] on select "Please select... Yes No Do not know" at bounding box center [153, 153] width 179 height 14
click at [64, 146] on select "Please select... Yes No Do not know" at bounding box center [153, 153] width 179 height 14
click at [239, 217] on select "Please select... Yes No Do not know" at bounding box center [153, 224] width 179 height 14
click at [64, 217] on select "Please select... Yes No Do not know" at bounding box center [153, 224] width 179 height 14
click at [240, 217] on select "Please select... Yes No Do not know" at bounding box center [153, 224] width 179 height 14
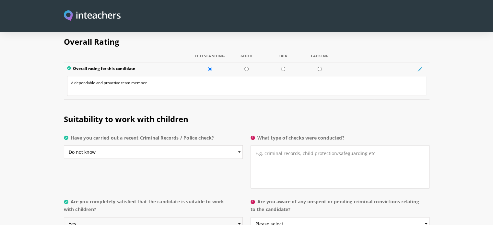
select select "Do not know"
click at [64, 217] on select "Please select... Yes No Do not know" at bounding box center [153, 224] width 179 height 14
click at [424, 217] on select "Please select... Yes No Do not know" at bounding box center [340, 224] width 179 height 14
select select "Do not know"
click at [251, 217] on select "Please select... Yes No Do not know" at bounding box center [340, 224] width 179 height 14
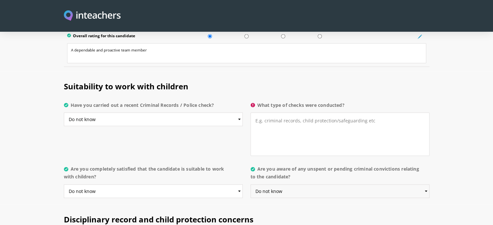
scroll to position [1388, 0]
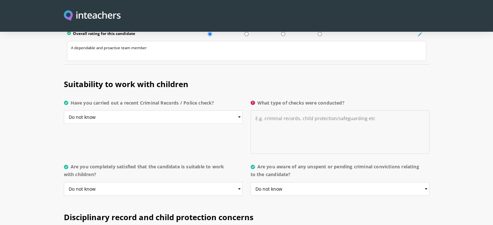
click at [345, 111] on textarea "What type of checks were conducted?" at bounding box center [340, 132] width 179 height 43
type textarea "Do not know"
click at [389, 69] on h2 "Suitability to work with children" at bounding box center [247, 82] width 366 height 27
click at [239, 182] on select "Please select... Yes No Do not know" at bounding box center [153, 189] width 179 height 14
select select "Yes"
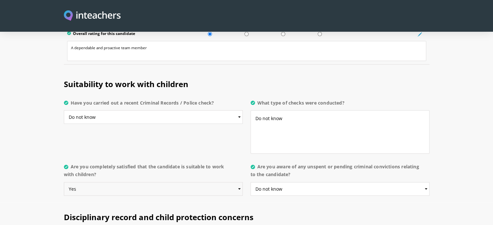
click at [64, 182] on select "Please select... Yes No Do not know" at bounding box center [153, 189] width 179 height 14
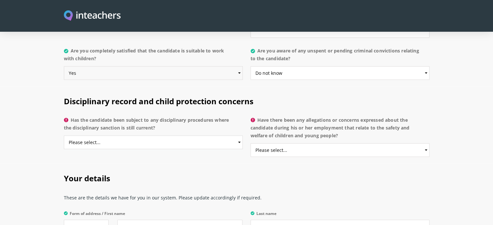
scroll to position [1498, 0]
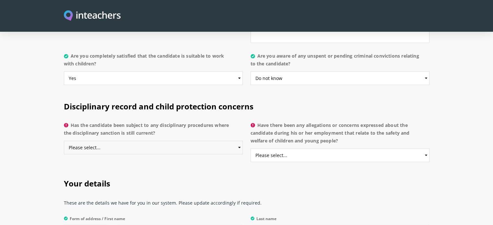
click at [240, 141] on select "Please select... Yes No Do not know" at bounding box center [153, 148] width 179 height 14
select select "Do not know"
click at [64, 141] on select "Please select... Yes No Do not know" at bounding box center [153, 148] width 179 height 14
click at [426, 149] on select "Please select... Yes No Do not know" at bounding box center [340, 156] width 179 height 14
select select "No"
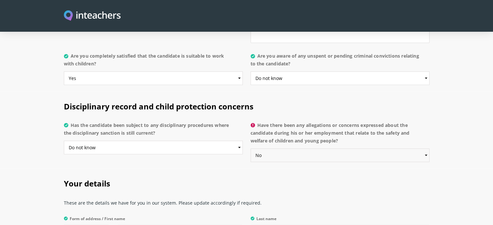
click at [251, 149] on select "Please select... Yes No Do not know" at bounding box center [340, 156] width 179 height 14
click at [475, 105] on section "Disciplinary record and child protection concerns Has the candidate been subjec…" at bounding box center [246, 130] width 493 height 77
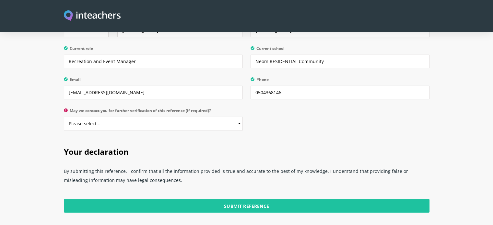
scroll to position [1690, 0]
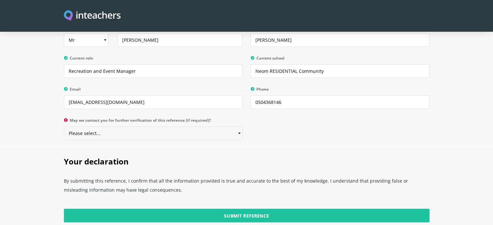
click at [240, 127] on select "Please select... Yes No" at bounding box center [153, 134] width 179 height 14
select select "Yes"
click at [64, 127] on select "Please select... Yes No" at bounding box center [153, 134] width 179 height 14
click at [325, 147] on h2 "Your declaration" at bounding box center [247, 160] width 366 height 27
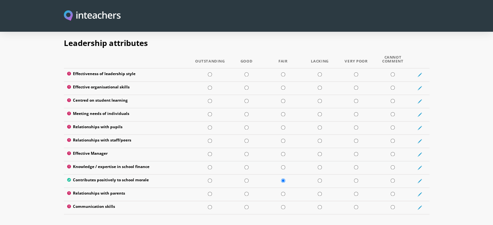
scroll to position [869, 0]
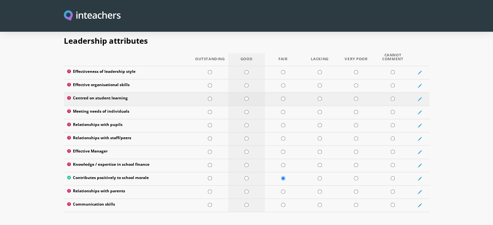
click at [250, 92] on td at bounding box center [246, 98] width 37 height 13
radio input "true"
click at [249, 79] on td at bounding box center [246, 85] width 37 height 13
radio input "true"
click at [249, 66] on td at bounding box center [246, 72] width 37 height 13
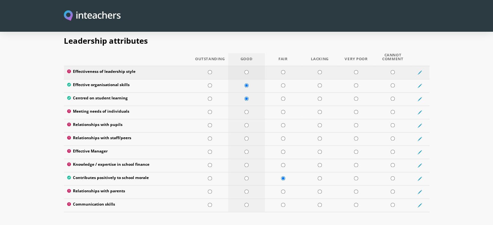
radio input "true"
click at [210, 123] on input "radio" at bounding box center [210, 125] width 4 height 4
radio input "true"
click at [210, 136] on input "radio" at bounding box center [210, 138] width 4 height 4
radio input "true"
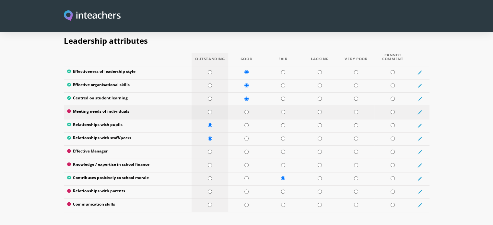
click at [212, 106] on td at bounding box center [210, 112] width 37 height 13
radio input "true"
click at [248, 150] on input "radio" at bounding box center [246, 152] width 4 height 4
radio input "true"
click at [248, 163] on input "radio" at bounding box center [246, 165] width 4 height 4
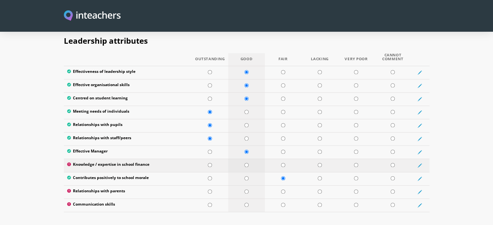
radio input "true"
click at [245, 176] on input "radio" at bounding box center [246, 178] width 4 height 4
radio input "true"
click at [249, 199] on td at bounding box center [246, 205] width 37 height 13
radio input "true"
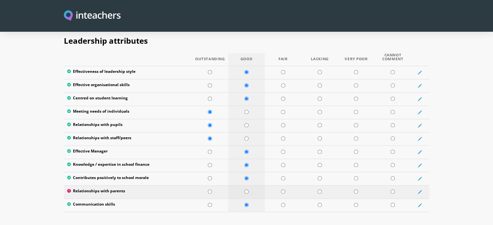
click at [245, 190] on input "radio" at bounding box center [246, 192] width 4 height 4
radio input "true"
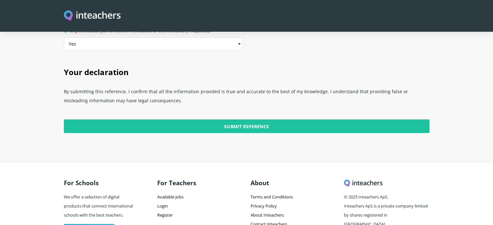
scroll to position [1791, 0]
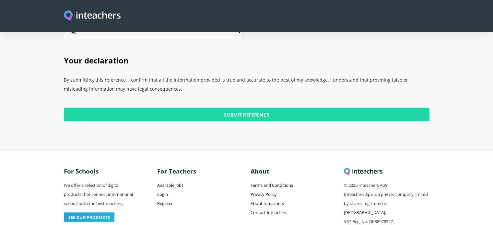
click at [254, 108] on input "Submit Reference" at bounding box center [247, 115] width 366 height 14
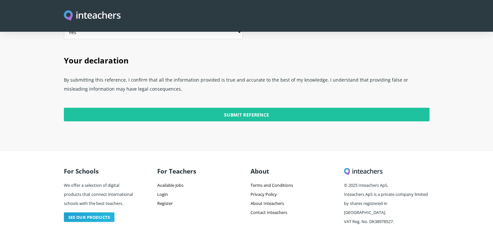
click at [344, 73] on p "By submitting this reference, I confirm that all the information provided is tr…" at bounding box center [247, 86] width 366 height 27
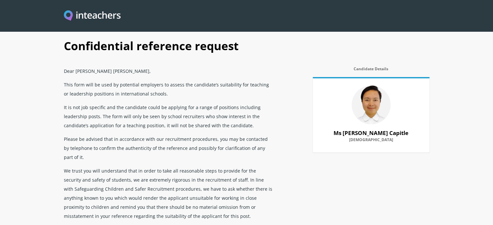
scroll to position [18, 0]
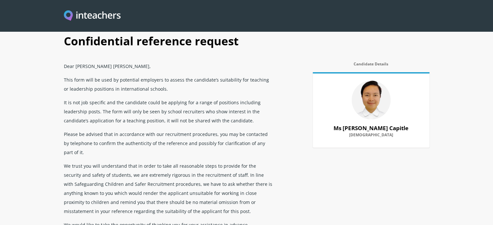
click at [358, 63] on label "Candidate Details" at bounding box center [371, 66] width 117 height 8
click at [456, 35] on section "Confidential reference request Dear [PERSON_NAME] [PERSON_NAME], This form will…" at bounding box center [246, 164] width 493 height 365
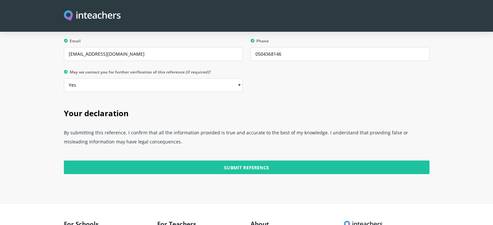
scroll to position [1746, 0]
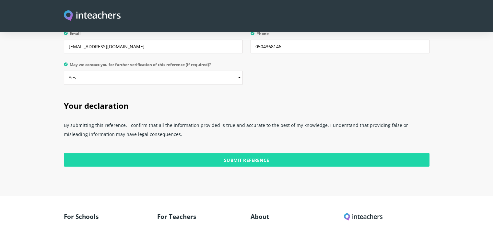
click at [274, 153] on input "Submit Reference" at bounding box center [247, 160] width 366 height 14
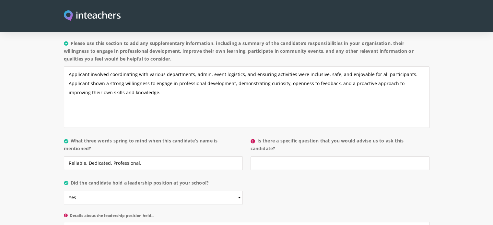
scroll to position [600, 0]
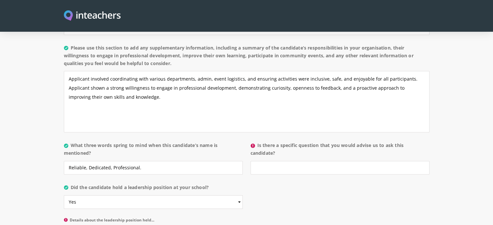
drag, startPoint x: 259, startPoint y: 126, endPoint x: 285, endPoint y: 136, distance: 28.3
click at [285, 142] on label "Is there a specific question that you would advise us to ask this candidate?" at bounding box center [340, 151] width 179 height 19
copy label "Is there a specific question that you would advise us to ask this candidate?"
click at [309, 161] on input "Is there a specific question that you would advise us to ask this candidate?" at bounding box center [340, 168] width 179 height 14
paste input "What strategies did you use to assist the students and ensure their learning?""
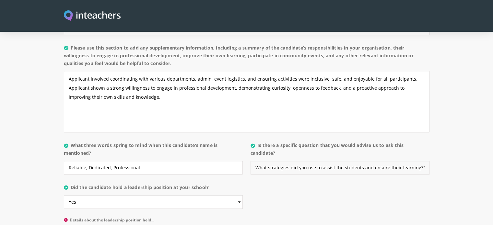
click at [297, 161] on input "What strategies did you use to assist the students and ensure their learning?"" at bounding box center [340, 168] width 179 height 14
click at [327, 161] on input "What strategies did applicant you use to assist the students and ensure their l…" at bounding box center [340, 168] width 179 height 14
click at [413, 161] on input "What strategies did applicant use to assist the students and ensure their learn…" at bounding box center [340, 168] width 179 height 14
click at [369, 161] on input "What strategies did applicant use to assist the students and ensure their learn…" at bounding box center [340, 168] width 179 height 14
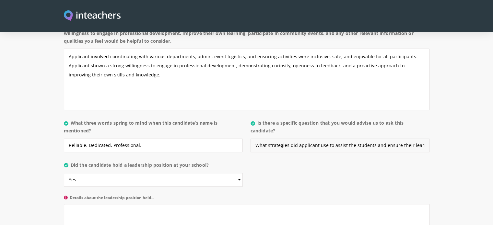
scroll to position [637, 0]
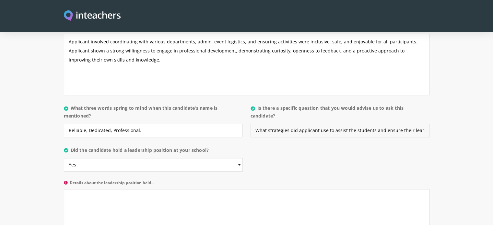
click at [316, 124] on input "What strategies did applicant use to assist the students and ensure their learn…" at bounding box center [340, 131] width 179 height 14
click at [402, 124] on input "What strategies did candidate use to assist the students and ensure their learn…" at bounding box center [340, 131] width 179 height 14
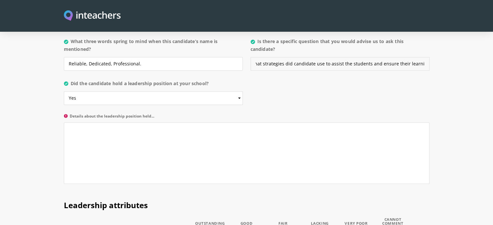
scroll to position [701, 0]
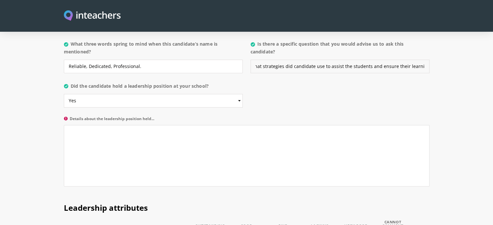
type input "What strategies did candidate use to assist the students and ensure their learn…"
click at [238, 94] on select "Please select... Yes No" at bounding box center [153, 101] width 179 height 14
select select "No"
click at [64, 94] on select "Please select... Yes No" at bounding box center [153, 101] width 179 height 14
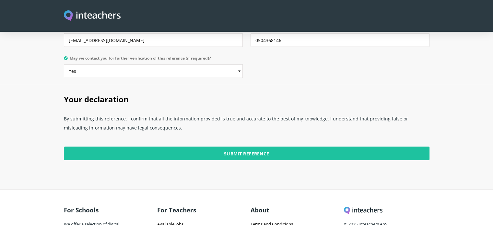
scroll to position [1753, 0]
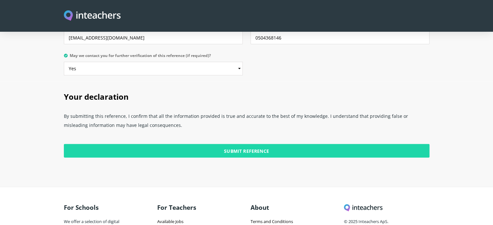
click at [225, 144] on input "Submit Reference" at bounding box center [247, 151] width 366 height 14
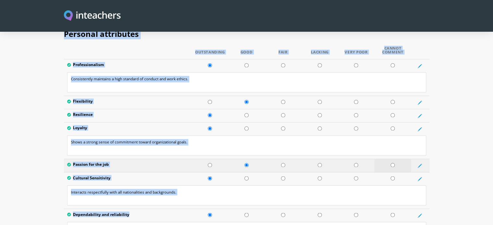
scroll to position [1075, 0]
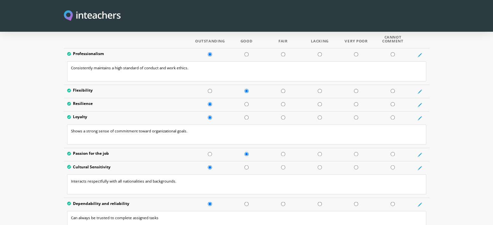
drag, startPoint x: 64, startPoint y: 35, endPoint x: 473, endPoint y: 37, distance: 409.0
click at [473, 37] on form "You and the candidate Select the start and end dates of the candidate's employm…" at bounding box center [246, 77] width 493 height 1575
click at [473, 37] on section "Personal attributes Outstanding Good Fair Lacking Very Poor Cannot Comment Prof…" at bounding box center [246, 155] width 493 height 294
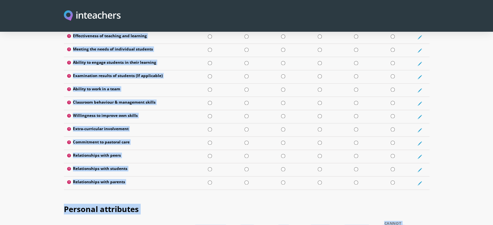
scroll to position [941, 0]
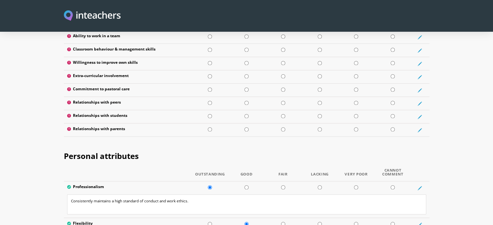
drag, startPoint x: 64, startPoint y: 69, endPoint x: 449, endPoint y: 116, distance: 387.5
click at [449, 116] on section "Teaching attributes Outstanding Good Fair Lacking Very Poor Cannot Comment Effe…" at bounding box center [246, 39] width 493 height 204
copy div "Teaching attributes"
click at [442, 50] on section "Teaching attributes Outstanding Good Fair Lacking Very Poor Cannot Comment Effe…" at bounding box center [246, 39] width 493 height 204
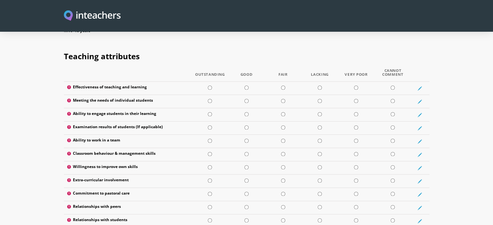
scroll to position [844, 0]
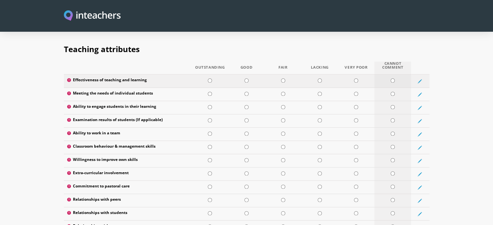
click at [392, 78] on input "radio" at bounding box center [393, 80] width 4 height 4
radio input "true"
click at [393, 118] on input "radio" at bounding box center [393, 120] width 4 height 4
radio input "true"
click at [394, 105] on input "radio" at bounding box center [393, 107] width 4 height 4
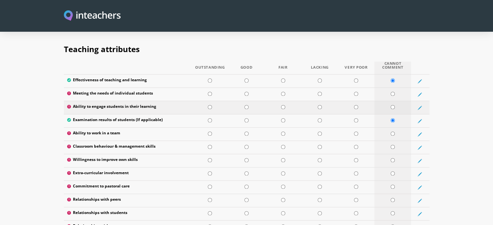
radio input "true"
click at [245, 92] on input "radio" at bounding box center [246, 94] width 4 height 4
radio input "true"
click at [418, 92] on icon at bounding box center [419, 94] width 5 height 5
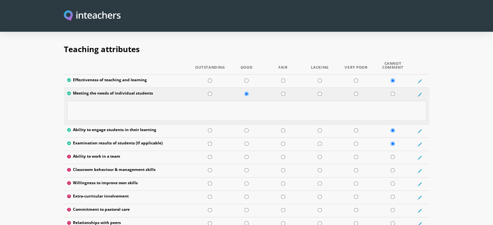
click at [145, 101] on textarea at bounding box center [246, 111] width 359 height 20
paste textarea "Attentive to students’ needs and provides guidance to support diverse learning …"
click at [70, 101] on textarea "Attentive to students’ needs and provides guidance to support diverse learning …" at bounding box center [246, 111] width 359 height 20
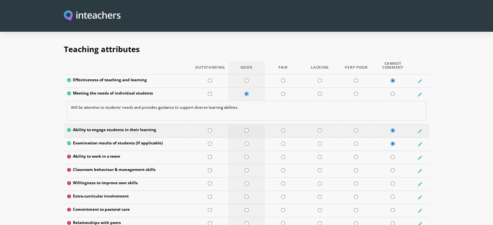
type textarea "Will be attentive to students’ needs and provides guidance to support diverse l…"
click at [248, 128] on input "radio" at bounding box center [246, 130] width 4 height 4
radio input "true"
click at [419, 129] on icon at bounding box center [419, 131] width 5 height 5
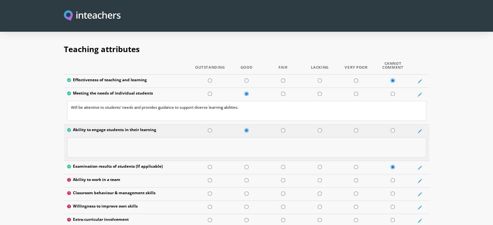
click at [390, 137] on textarea at bounding box center [246, 147] width 359 height 20
paste textarea "Actively encourages participation and maintains student interest during activit…"
click at [72, 137] on textarea "Actively encourages participation and maintains student interest during activit…" at bounding box center [246, 147] width 359 height 20
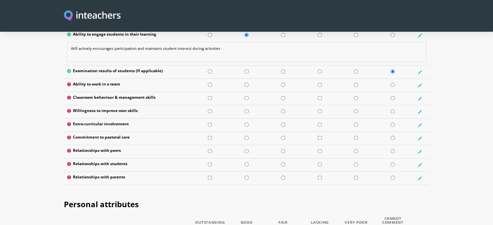
scroll to position [942, 0]
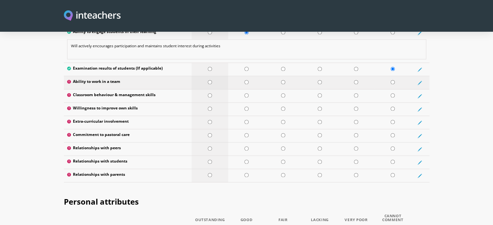
type textarea "Will actively encourages participation and maintains student interest during ac…"
click at [210, 80] on input "radio" at bounding box center [210, 82] width 4 height 4
radio input "true"
click at [249, 89] on td at bounding box center [246, 95] width 37 height 13
radio input "true"
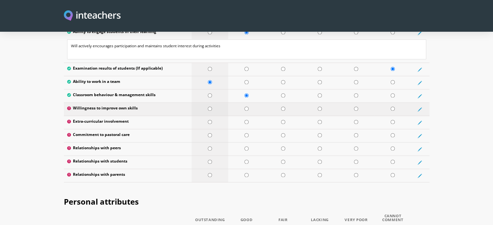
click at [206, 103] on td at bounding box center [210, 109] width 37 height 13
radio input "true"
click at [209, 120] on input "radio" at bounding box center [210, 122] width 4 height 4
radio input "true"
click at [247, 133] on input "radio" at bounding box center [246, 135] width 4 height 4
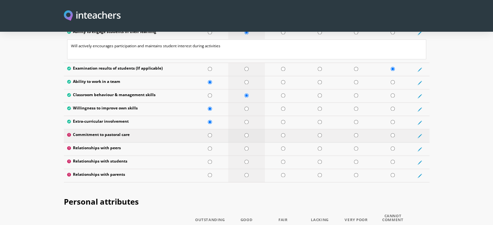
radio input "true"
drag, startPoint x: 247, startPoint y: 127, endPoint x: 247, endPoint y: 140, distance: 13.6
click at [247, 140] on tbody "Effectiveness of teaching and learning Meeting the needs of individual students…" at bounding box center [247, 79] width 366 height 206
click at [247, 160] on input "radio" at bounding box center [246, 162] width 4 height 4
radio input "true"
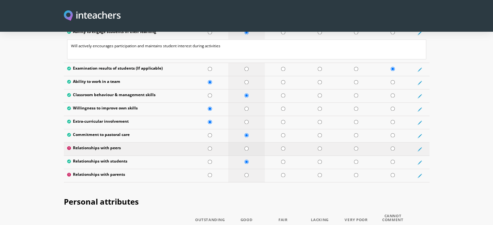
click at [246, 143] on td at bounding box center [246, 149] width 37 height 13
radio input "true"
click at [247, 173] on input "radio" at bounding box center [246, 175] width 4 height 4
radio input "true"
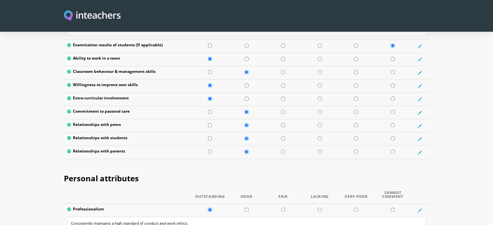
scroll to position [978, 0]
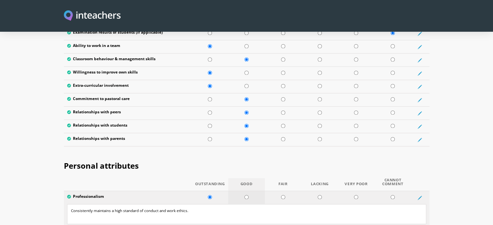
click at [247, 195] on input "radio" at bounding box center [246, 197] width 4 height 4
radio input "true"
click at [210, 195] on input "radio" at bounding box center [210, 197] width 4 height 4
radio input "true"
click at [420, 99] on icon at bounding box center [419, 100] width 3 height 3
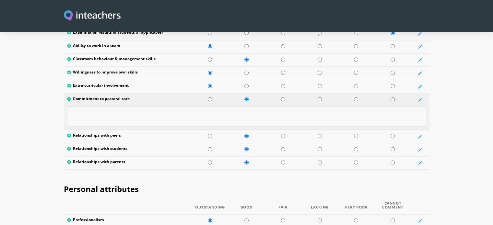
click at [162, 106] on textarea at bounding box center [246, 116] width 359 height 20
paste textarea "Shows empathy and supports students’ social and emotional well-being."
click at [124, 106] on textarea "Shows empathy and supports students’ social and emotional well-being." at bounding box center [246, 116] width 359 height 20
type textarea "Shows empathy and supports social and emotional well-being."
click at [182, 133] on label "Relationships with peers" at bounding box center [128, 136] width 122 height 6
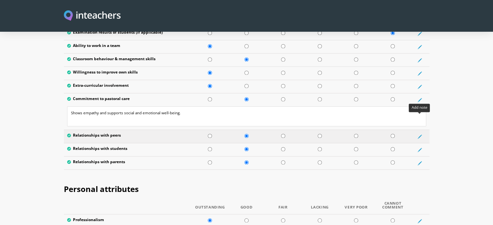
click at [417, 134] on icon at bounding box center [419, 136] width 5 height 5
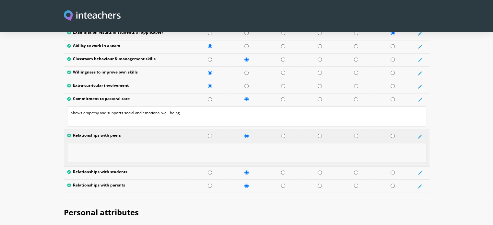
click at [135, 143] on textarea at bounding box center [246, 153] width 359 height 20
paste textarea "Maintains positive, professional, and cooperative relationships with colleagues."
type textarea "Maintains positive, professional, and cooperative relationships with colleagues."
click at [419, 184] on icon at bounding box center [419, 186] width 5 height 5
click at [260, 193] on textarea at bounding box center [246, 203] width 359 height 20
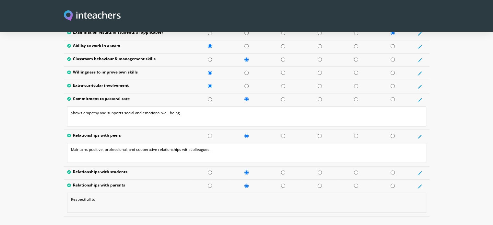
type textarea "Respectfull to"
click at [420, 184] on icon at bounding box center [419, 186] width 5 height 5
click at [420, 171] on icon at bounding box center [419, 173] width 5 height 5
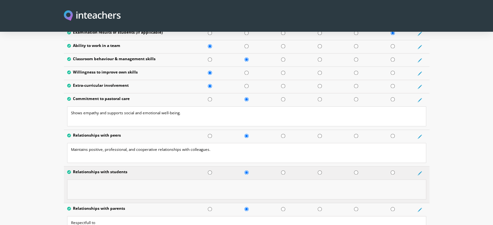
click at [164, 180] on textarea at bounding box center [246, 190] width 359 height 20
paste textarea "Builds trust and rapport with students, encouraging a positive learning environ…"
click at [71, 180] on textarea "Builds trust and rapport with students, encouraging a positive learning environ…" at bounding box center [246, 190] width 359 height 20
click at [80, 180] on textarea "Potentioal to Builds trust and rapport with students, encouraging a positive le…" at bounding box center [246, 190] width 359 height 20
drag, startPoint x: 80, startPoint y: 167, endPoint x: 179, endPoint y: 138, distance: 103.3
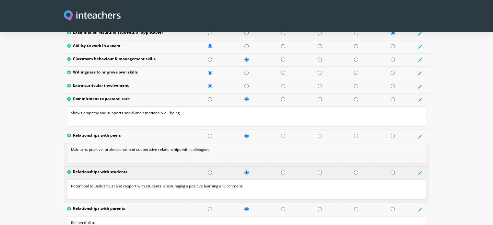
click at [179, 143] on textarea "Maintains positive, professional, and cooperative relationships with colleagues." at bounding box center [246, 153] width 359 height 20
click at [123, 180] on textarea "Potentioal to Builds trust and rapport with students, encouraging a positive le…" at bounding box center [246, 190] width 359 height 20
click at [87, 180] on textarea "Potentioal to Builds trust and rapport with students, encouraging a positive le…" at bounding box center [246, 190] width 359 height 20
click at [106, 180] on textarea "Potentioal to Builds trust and rapport with students, encouraging a positive le…" at bounding box center [246, 190] width 359 height 20
click at [245, 180] on textarea "Potentioal to Build trust and rapport with students, encouraging a positive lea…" at bounding box center [246, 190] width 359 height 20
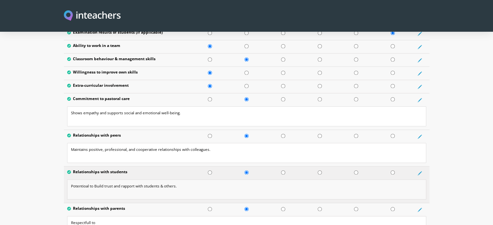
click at [81, 180] on textarea "Potentioal to Build trust and rapport with students & others." at bounding box center [246, 190] width 359 height 20
paste textarea "Builds trust and rapport with students, encouraging a positive learning environ…"
type textarea "Builds trust and rapport with students, encouraging a positive learning environ…"
click at [115, 216] on textarea "Respectfull to" at bounding box center [246, 226] width 359 height 20
paste textarea "Communicates effectively and respectfully with parents to support student devel…"
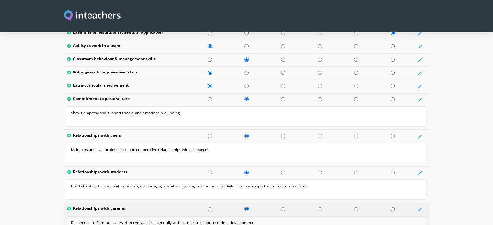
click at [95, 216] on textarea "Respectfull to Communicates effectively and respectfully with parents to suppor…" at bounding box center [246, 226] width 359 height 20
click at [155, 216] on textarea "Communicates effectively and respectfully with parents to support student devel…" at bounding box center [246, 226] width 359 height 20
click at [155, 216] on textarea "Communicates effectively and respectfully with everybody." at bounding box center [246, 226] width 359 height 20
type textarea "Communicates effectively and respectfully with everybody."
click at [137, 180] on textarea "Builds trust and rapport with students, encouraging a positive learning environ…" at bounding box center [246, 190] width 359 height 20
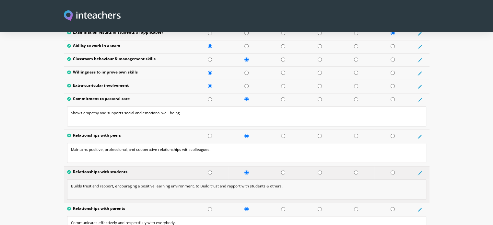
click at [115, 180] on textarea "Builds trust and rapport, encouraging a positive learning environment. to Build…" at bounding box center [246, 190] width 359 height 20
drag, startPoint x: 215, startPoint y: 166, endPoint x: 305, endPoint y: 169, distance: 89.5
click at [305, 180] on textarea "Potential to build trust and rapport, encouraging a positive learning environme…" at bounding box center [246, 190] width 359 height 20
type textarea "Potential to build trust and rapport, encouraging a positive learning environme…"
click at [481, 129] on section "Teaching attributes Outstanding Good Fair Lacking Very Poor Cannot Comment Effe…" at bounding box center [246, 72] width 493 height 344
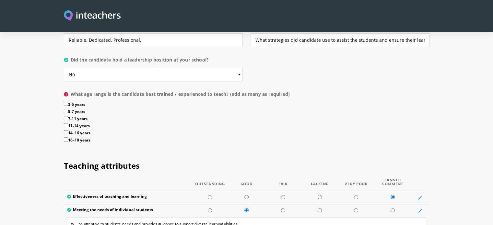
scroll to position [725, 0]
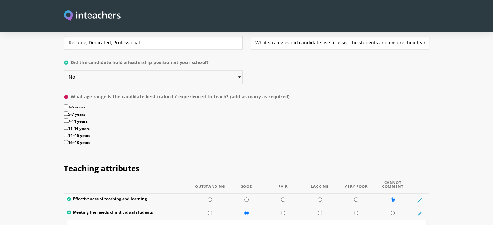
click at [239, 70] on select "Please select... Yes No" at bounding box center [153, 77] width 179 height 14
select select "Yes"
click at [64, 70] on select "Please select... Yes No" at bounding box center [153, 77] width 179 height 14
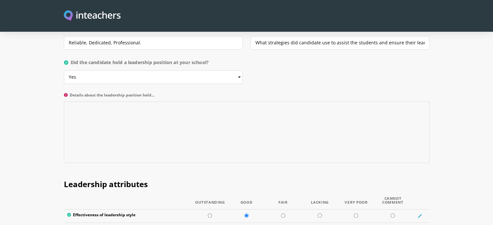
click at [183, 101] on textarea "Details about the leadership position held..." at bounding box center [247, 132] width 366 height 62
type textarea "S"
click at [119, 101] on textarea "Details about the leadership position held..." at bounding box center [247, 132] width 366 height 62
paste textarea "The applicant has consistently demonstrated exceptional leadership in the commu…"
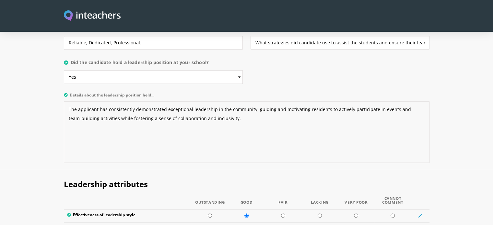
click at [211, 101] on textarea "The applicant has consistently demonstrated exceptional leadership in the commu…" at bounding box center [247, 132] width 366 height 62
click at [228, 101] on textarea "The applicant has consistently demonstrated exceptional leadership in the commu…" at bounding box center [247, 132] width 366 height 62
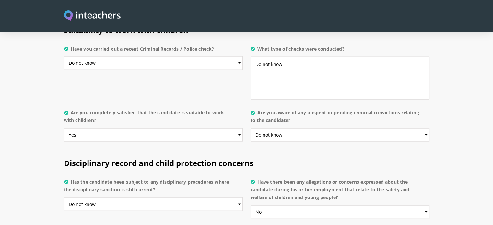
scroll to position [1444, 0]
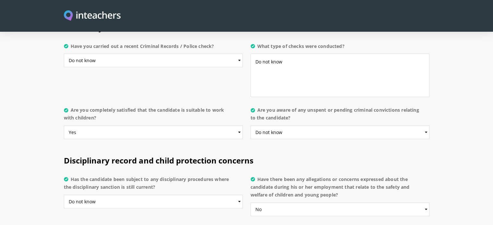
type textarea "The applicant has consistently demonstrated exceptional leadership in the commu…"
click at [426, 203] on select "Please select... Yes No Do not know" at bounding box center [340, 210] width 179 height 14
click at [344, 146] on h2 "Disciplinary record and child protection concerns" at bounding box center [247, 159] width 366 height 27
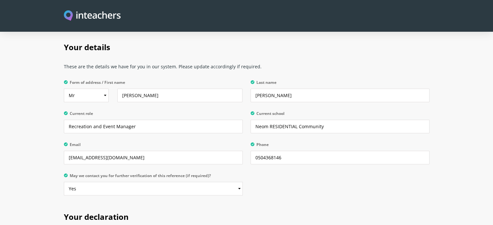
scroll to position [1791, 0]
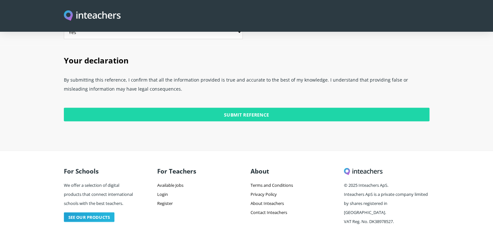
click at [264, 108] on input "Submit Reference" at bounding box center [247, 115] width 366 height 14
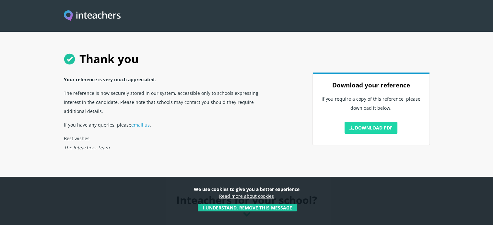
click at [382, 130] on link "Download PDF" at bounding box center [370, 128] width 53 height 12
